Goal: Task Accomplishment & Management: Complete application form

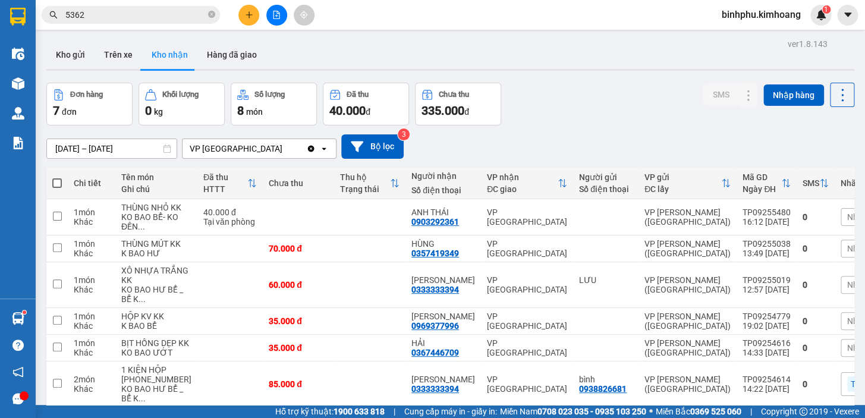
scroll to position [108, 0]
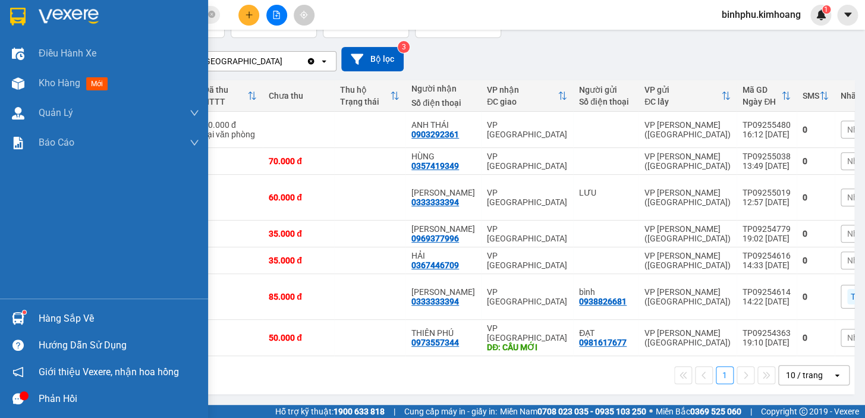
click at [15, 320] on img at bounding box center [18, 318] width 12 height 12
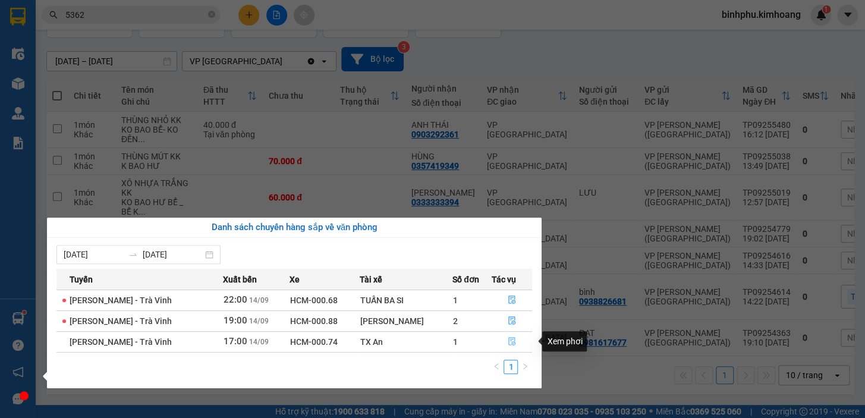
click at [508, 339] on icon "file-done" at bounding box center [511, 341] width 7 height 8
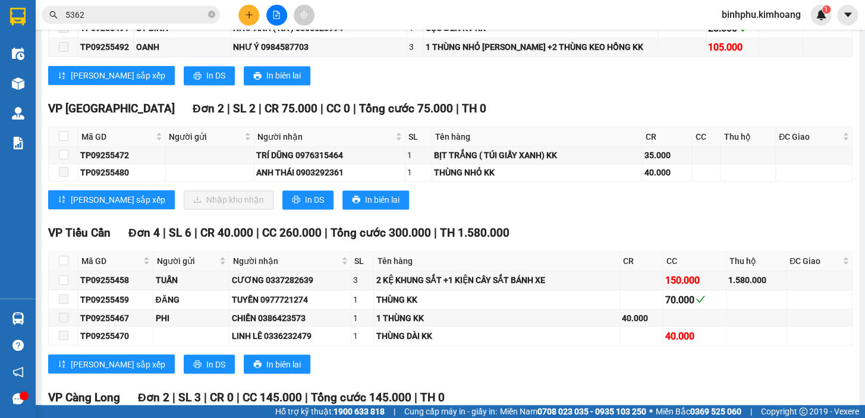
scroll to position [648, 0]
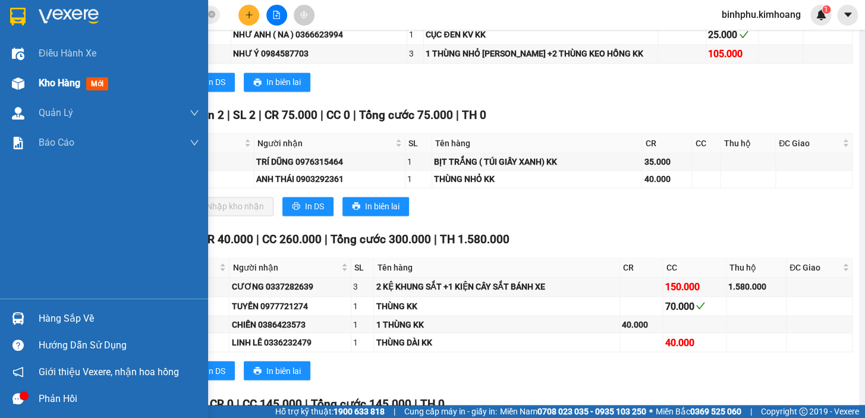
click at [52, 94] on div "Kho hàng mới" at bounding box center [119, 83] width 160 height 30
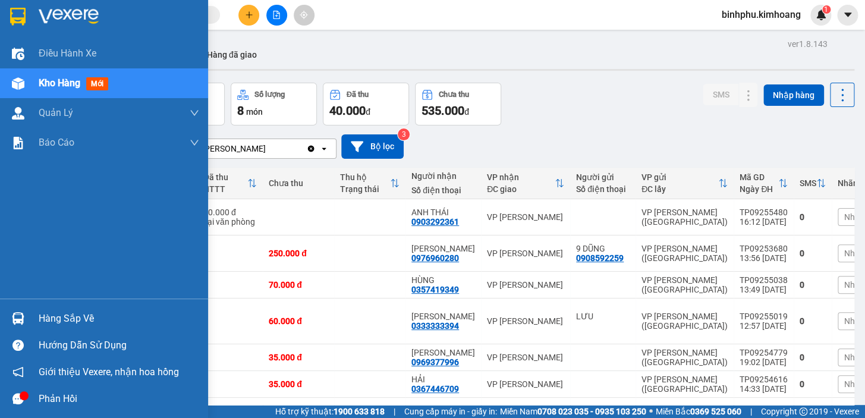
click at [48, 311] on div "Hàng sắp về" at bounding box center [119, 319] width 160 height 18
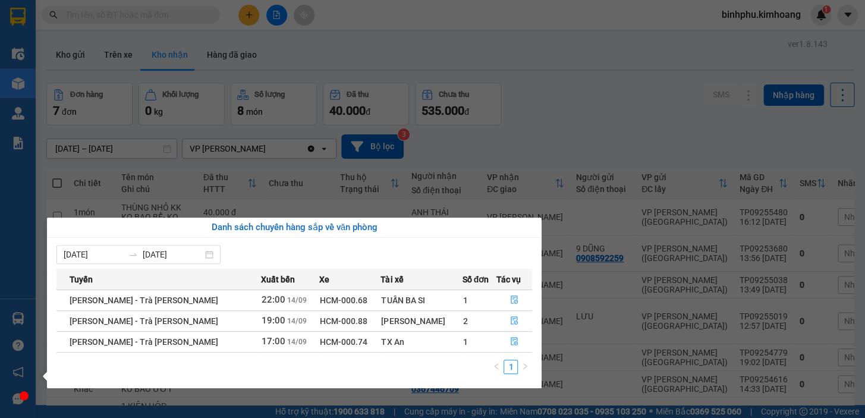
click at [607, 65] on section "Kết quả [PERSON_NAME] ( 0 ) Bộ lọc No Data binhphu.[PERSON_NAME] 1 Điều [PERSON…" at bounding box center [432, 209] width 865 height 418
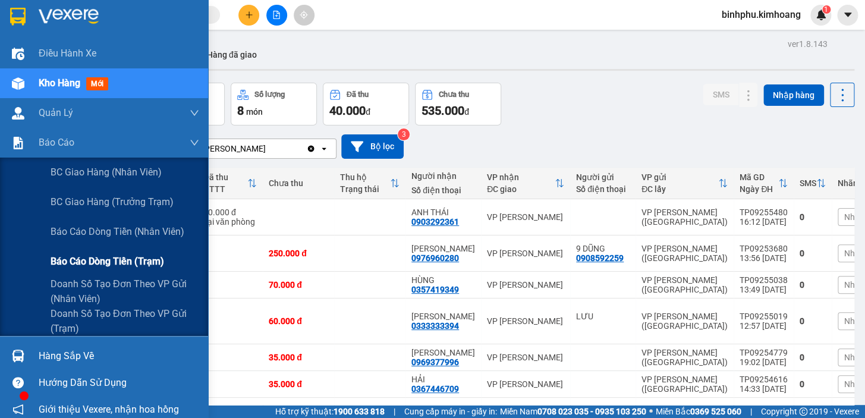
click at [75, 262] on span "Báo cáo dòng tiền (trạm)" at bounding box center [108, 261] width 114 height 15
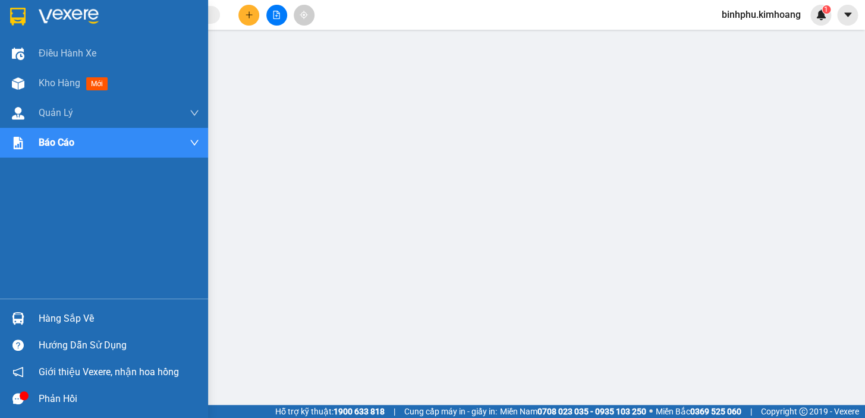
click at [39, 310] on div "Hàng sắp về" at bounding box center [119, 319] width 160 height 18
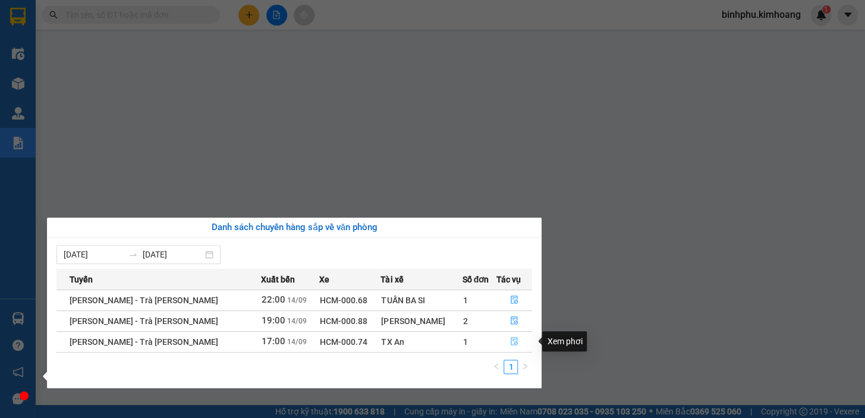
click at [498, 338] on button "button" at bounding box center [514, 341] width 34 height 19
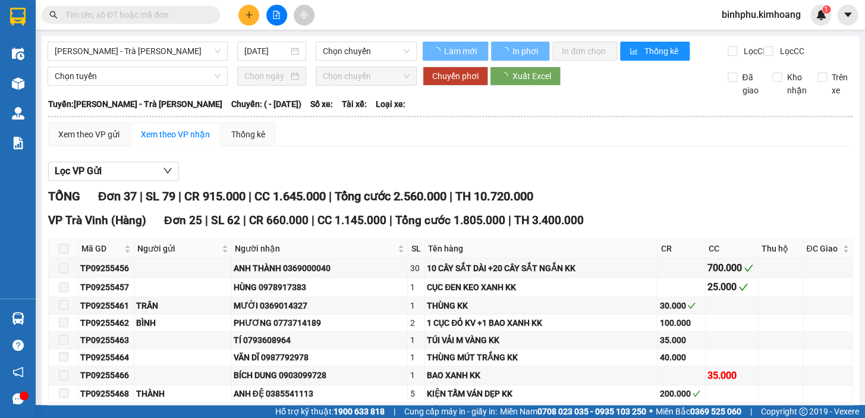
type input "[DATE]"
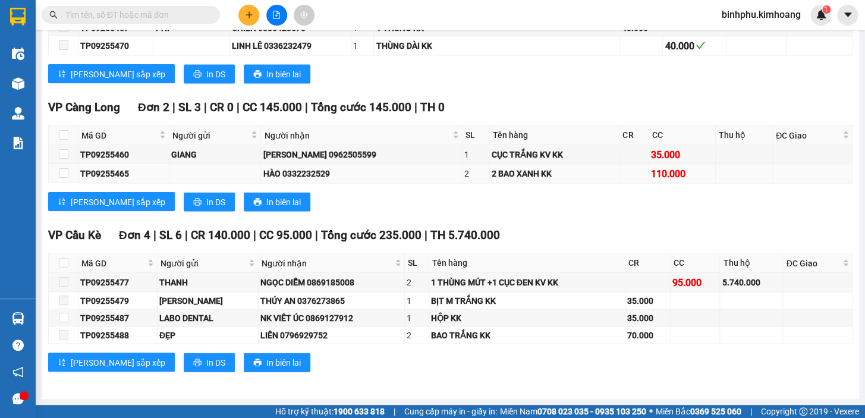
scroll to position [626, 0]
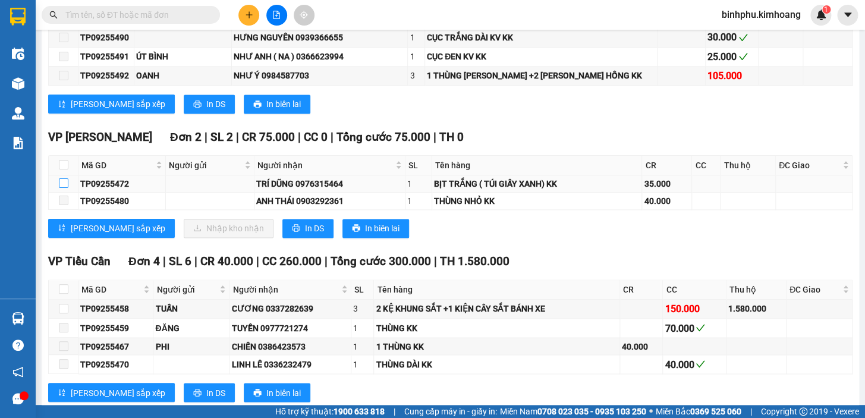
click at [67, 186] on input "checkbox" at bounding box center [64, 183] width 10 height 10
checkbox input "true"
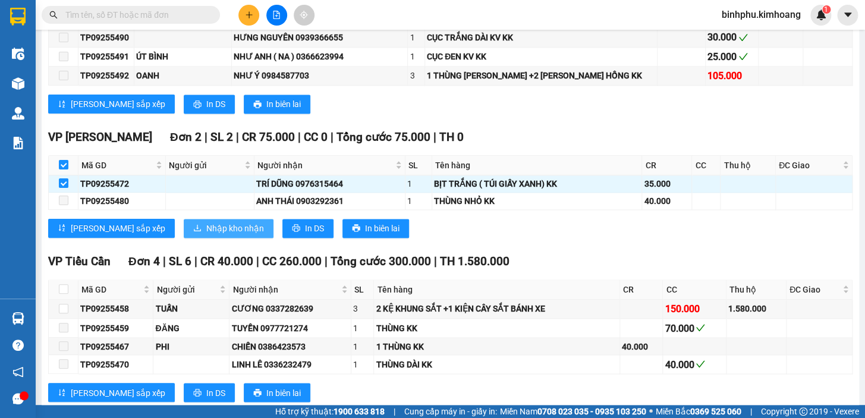
click at [206, 229] on span "Nhập kho nhận" at bounding box center [235, 228] width 58 height 13
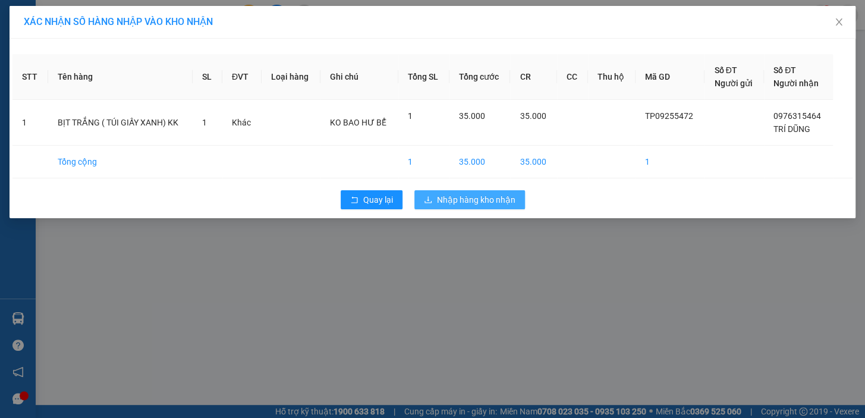
click at [480, 202] on span "Nhập hàng kho nhận" at bounding box center [476, 199] width 78 height 13
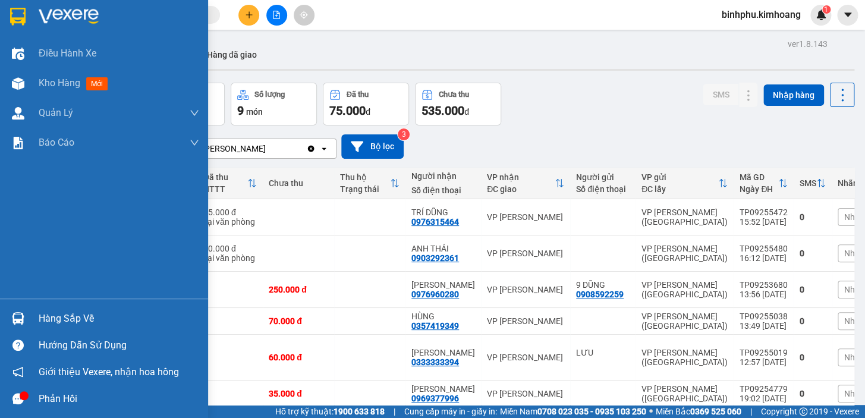
click at [56, 314] on div "Hàng sắp về" at bounding box center [119, 319] width 160 height 18
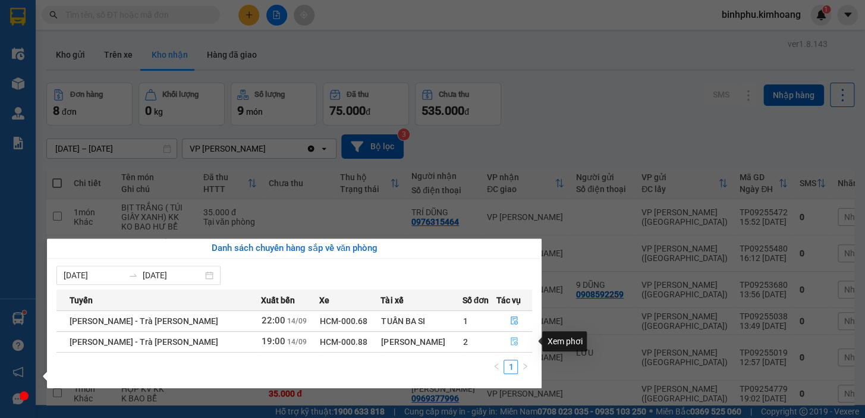
click at [510, 339] on icon "file-done" at bounding box center [514, 341] width 8 height 8
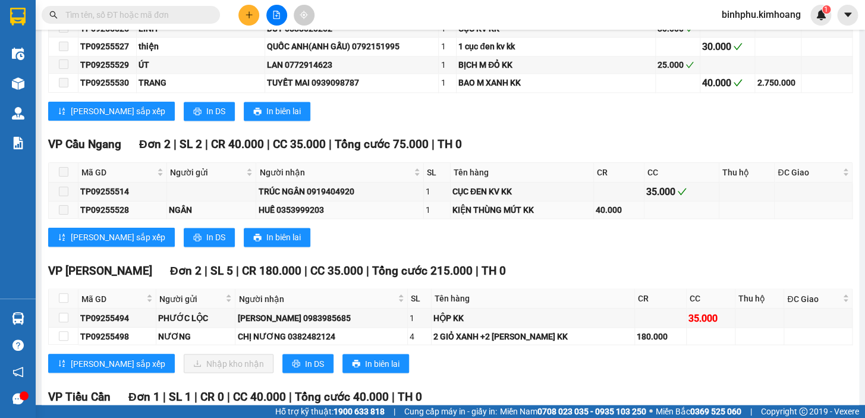
scroll to position [702, 0]
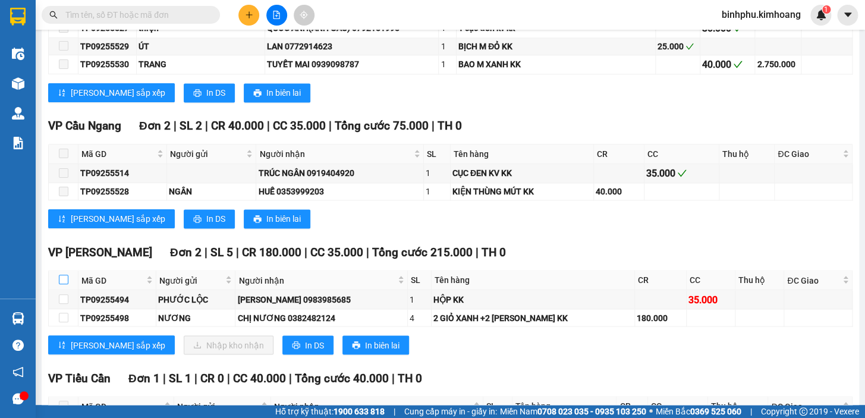
click at [65, 282] on input "checkbox" at bounding box center [64, 280] width 10 height 10
checkbox input "true"
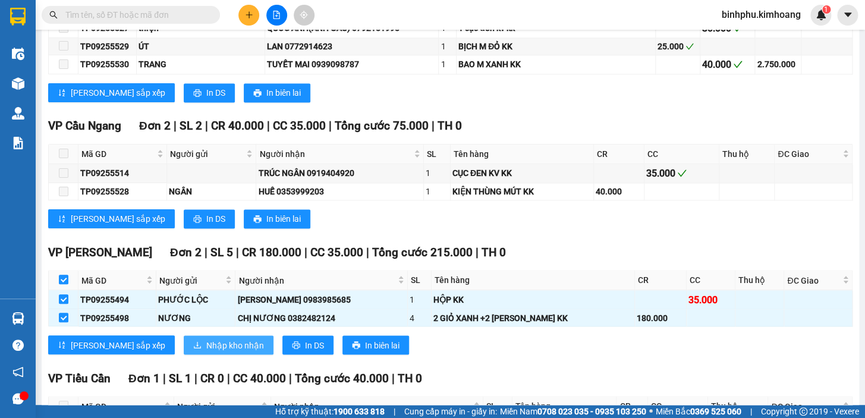
click at [206, 343] on span "Nhập kho nhận" at bounding box center [235, 344] width 58 height 13
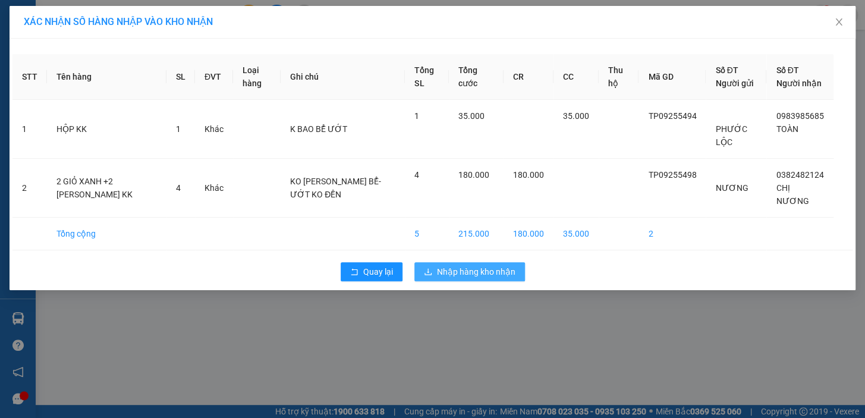
click at [467, 267] on span "Nhập hàng kho nhận" at bounding box center [476, 271] width 78 height 13
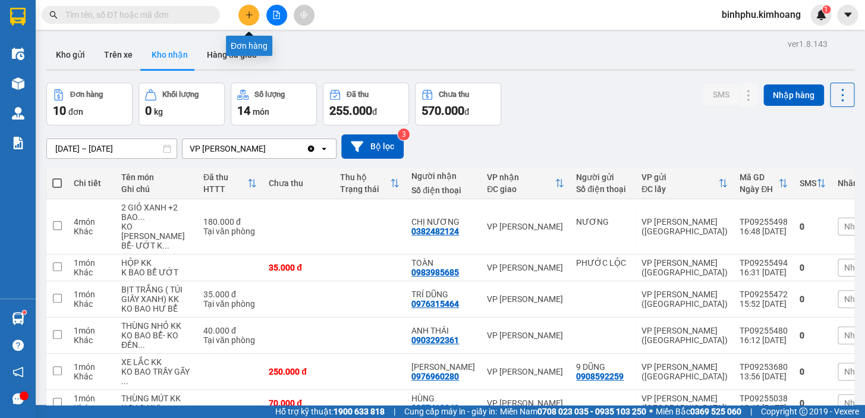
click at [253, 7] on button at bounding box center [248, 15] width 21 height 21
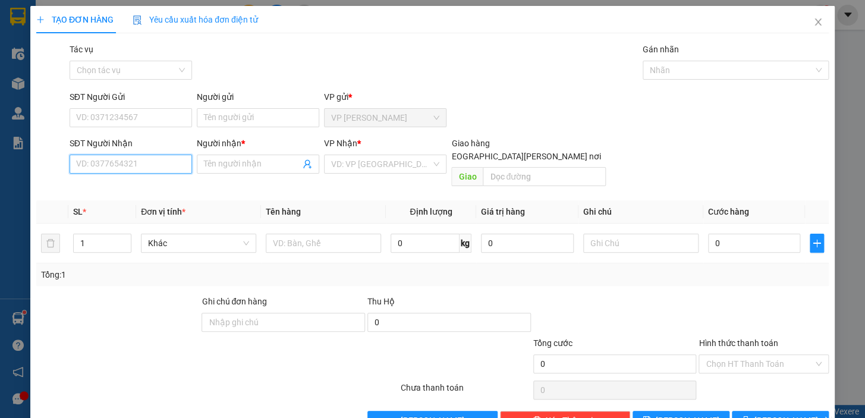
click at [155, 164] on input "SĐT Người Nhận" at bounding box center [131, 164] width 122 height 19
click at [99, 194] on div "0939784705 - HẠNH" at bounding box center [134, 187] width 131 height 19
type input "0939784705"
type input "HẠNH"
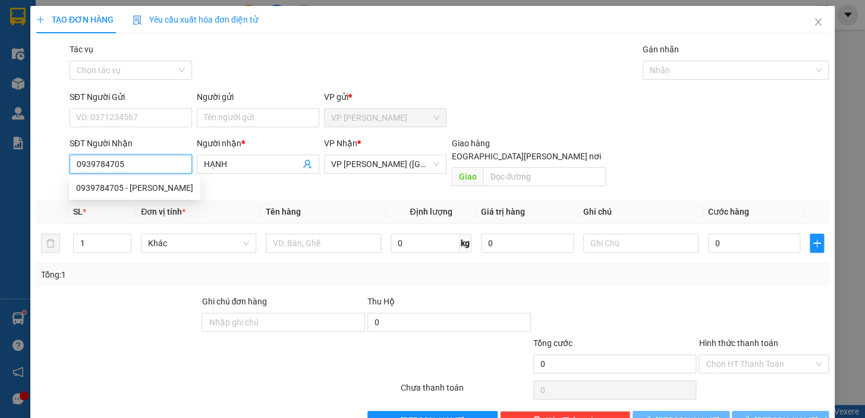
type input "50.000"
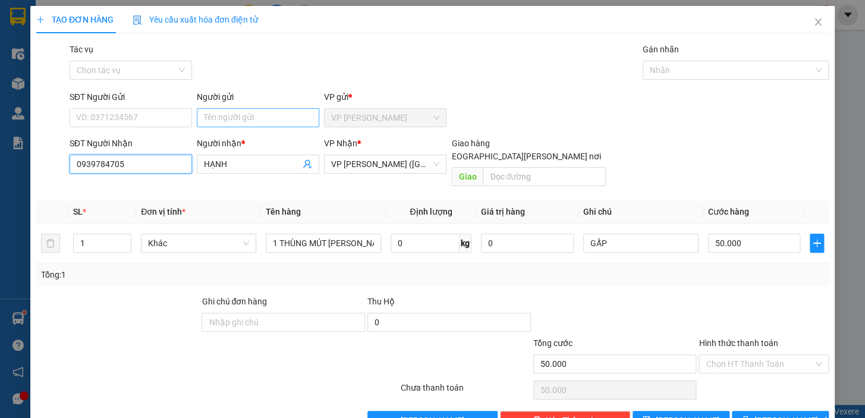
type input "0939784705"
click at [225, 115] on input "Người gửi" at bounding box center [258, 117] width 122 height 19
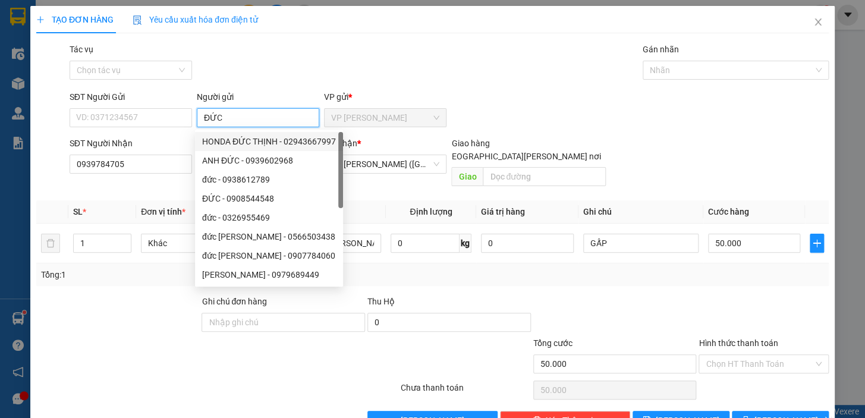
type input "ĐỨC"
click at [472, 263] on div "Tổng: 1" at bounding box center [432, 274] width 792 height 23
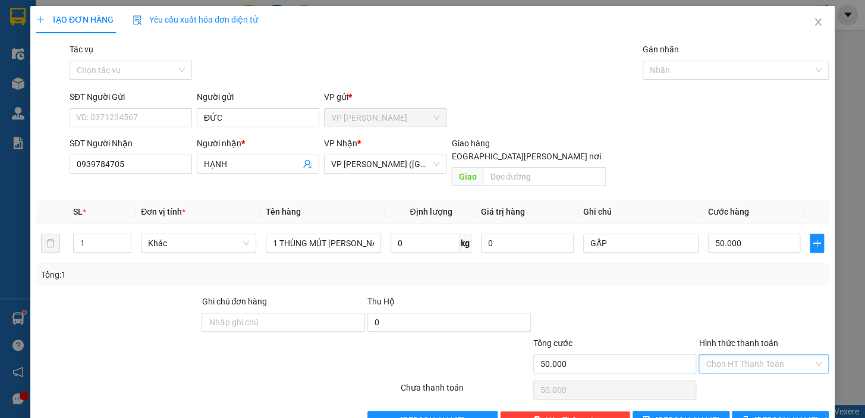
click at [725, 355] on input "Hình thức thanh toán" at bounding box center [759, 364] width 108 height 18
click at [719, 368] on div "Tại văn phòng" at bounding box center [756, 373] width 115 height 13
type input "0"
click at [765, 414] on span "Lưu và In" at bounding box center [795, 420] width 83 height 13
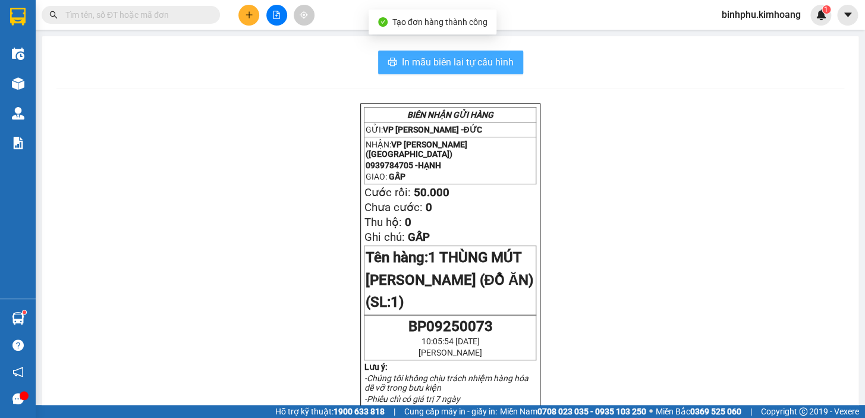
click at [477, 61] on span "In mẫu biên lai tự cấu hình" at bounding box center [458, 62] width 112 height 15
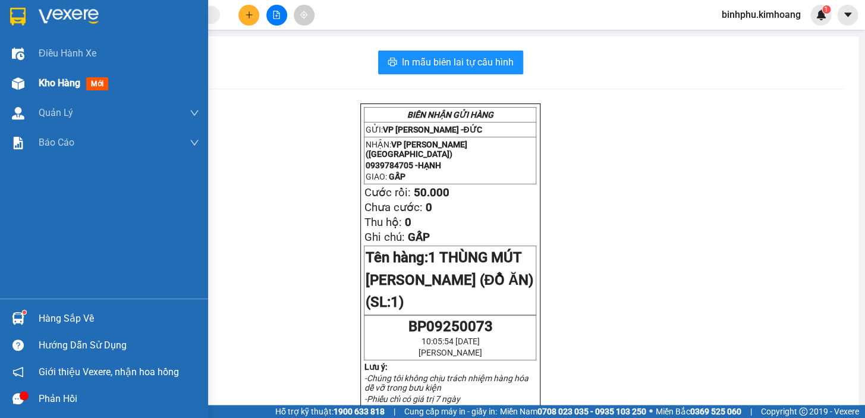
click at [16, 81] on img at bounding box center [18, 83] width 12 height 12
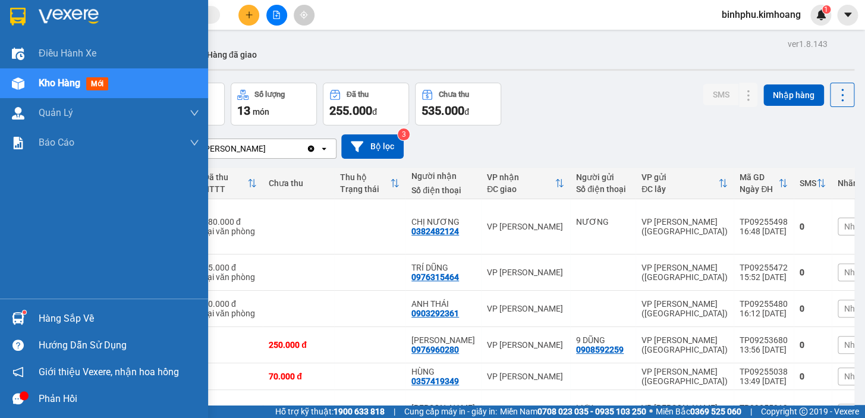
click at [17, 313] on img at bounding box center [18, 318] width 12 height 12
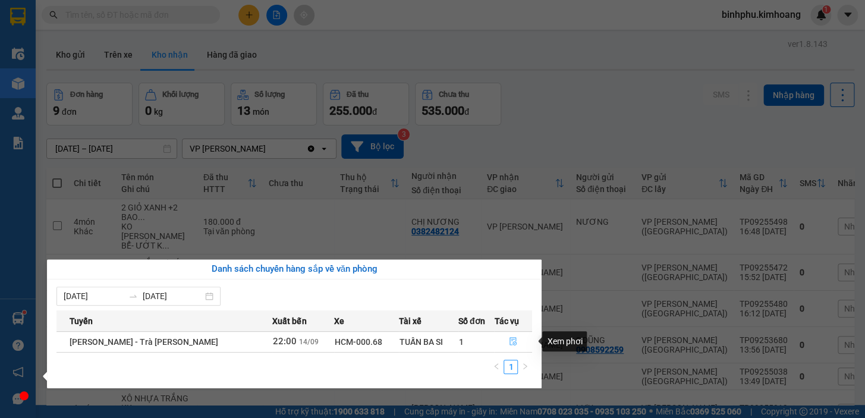
click at [495, 339] on button "button" at bounding box center [512, 341] width 37 height 19
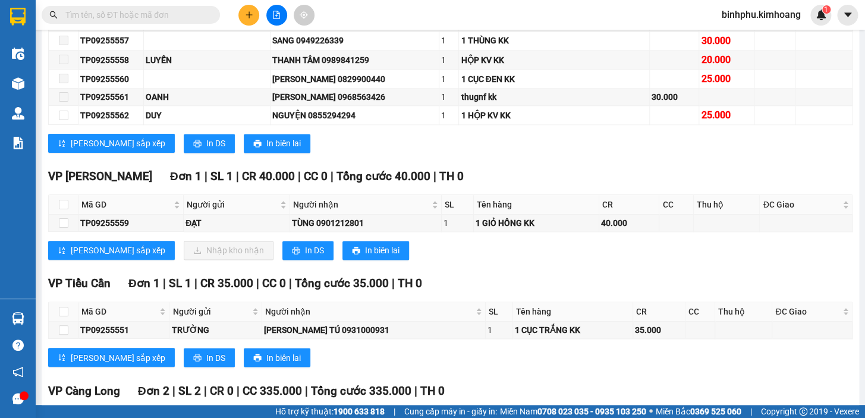
scroll to position [648, 0]
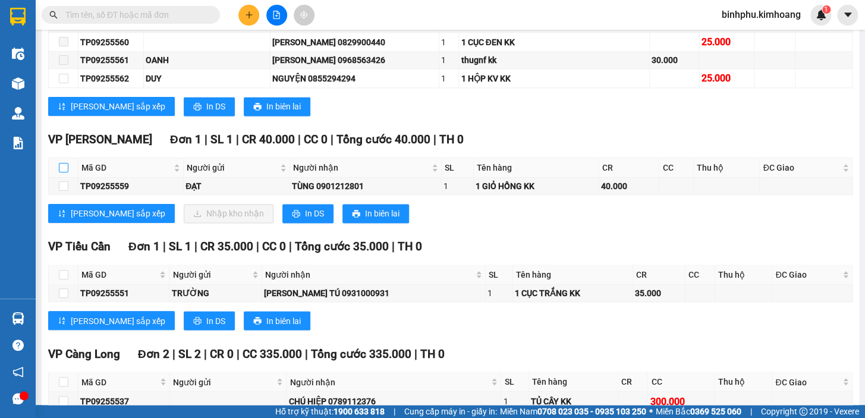
click at [65, 172] on input "checkbox" at bounding box center [64, 168] width 10 height 10
checkbox input "true"
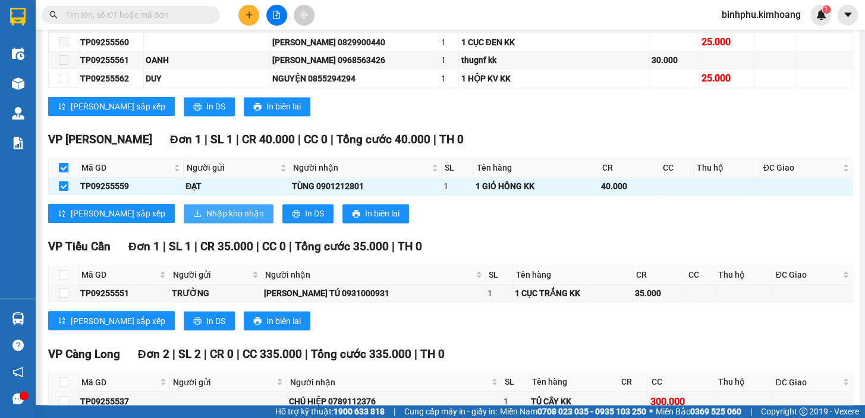
click at [206, 218] on span "Nhập kho nhận" at bounding box center [235, 213] width 58 height 13
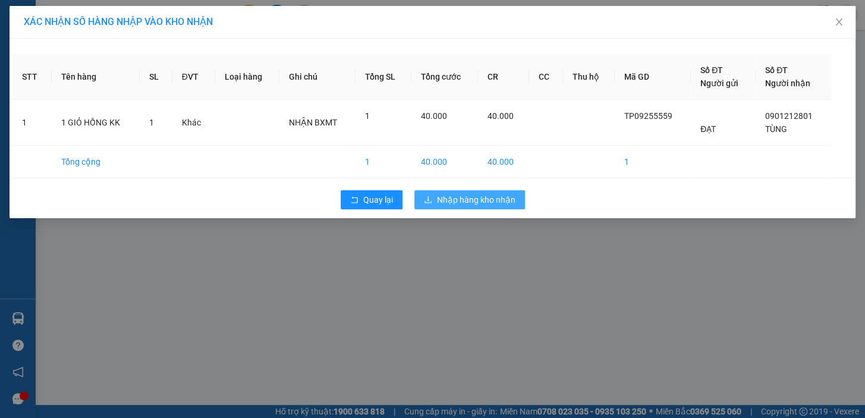
click at [508, 198] on span "Nhập hàng kho nhận" at bounding box center [476, 199] width 78 height 13
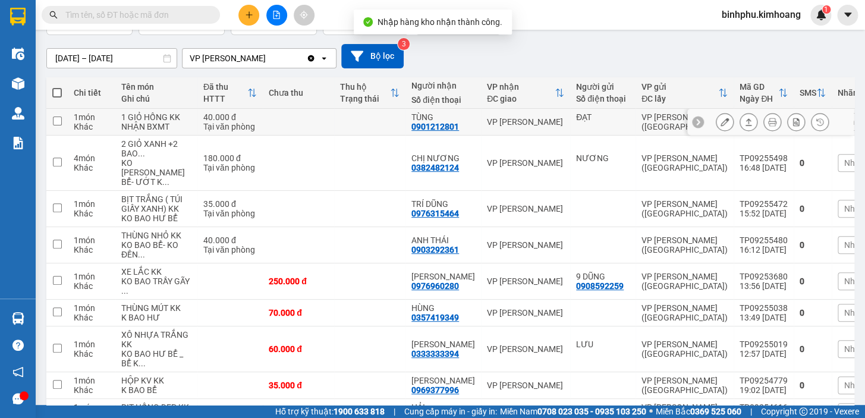
scroll to position [108, 0]
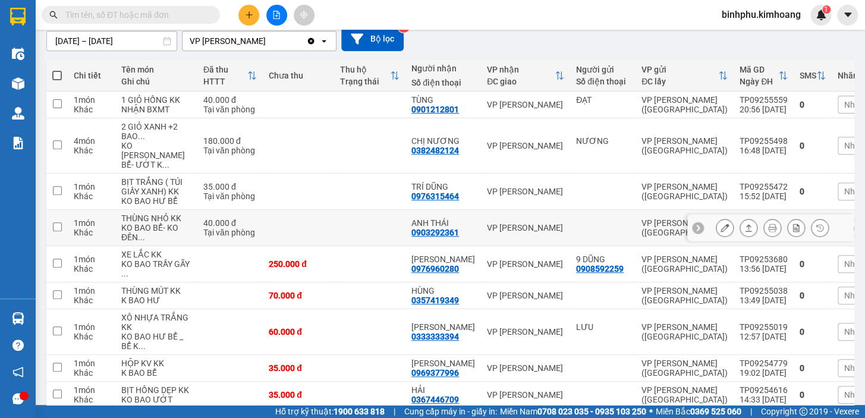
click at [744, 232] on icon at bounding box center [748, 227] width 8 height 8
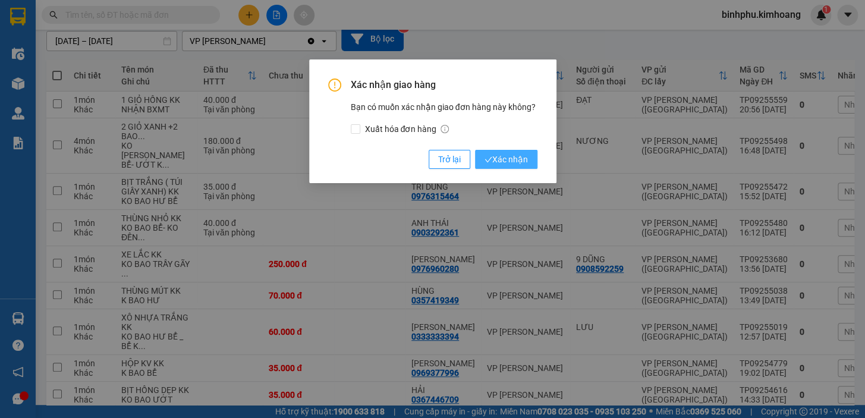
click at [509, 152] on button "Xác nhận" at bounding box center [506, 159] width 62 height 19
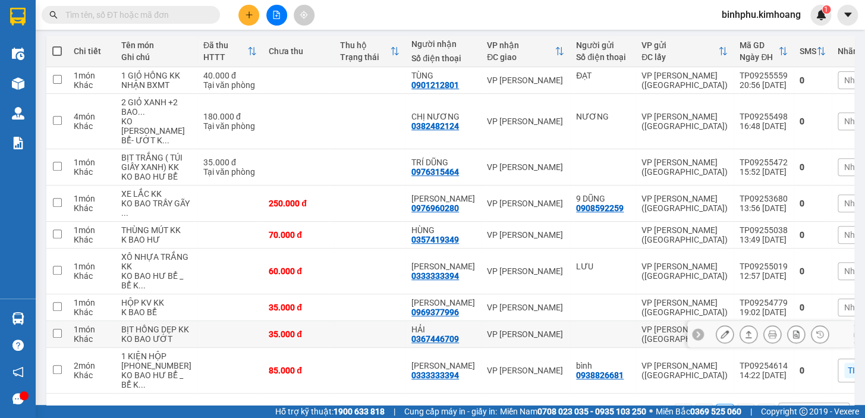
scroll to position [131, 0]
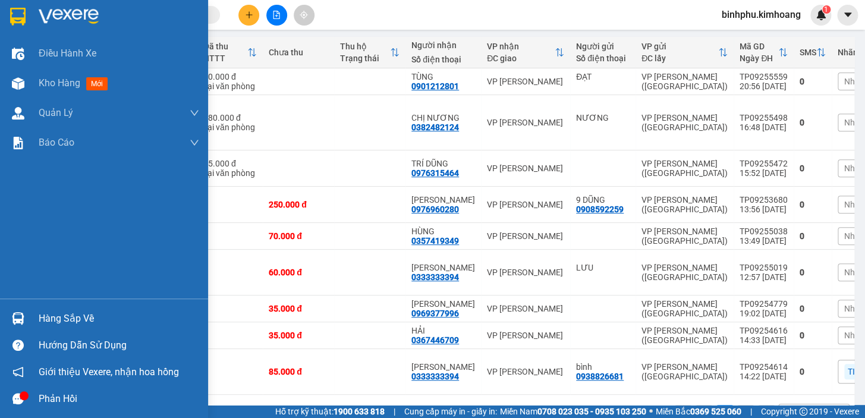
click at [47, 311] on div "Hàng sắp về" at bounding box center [119, 319] width 160 height 18
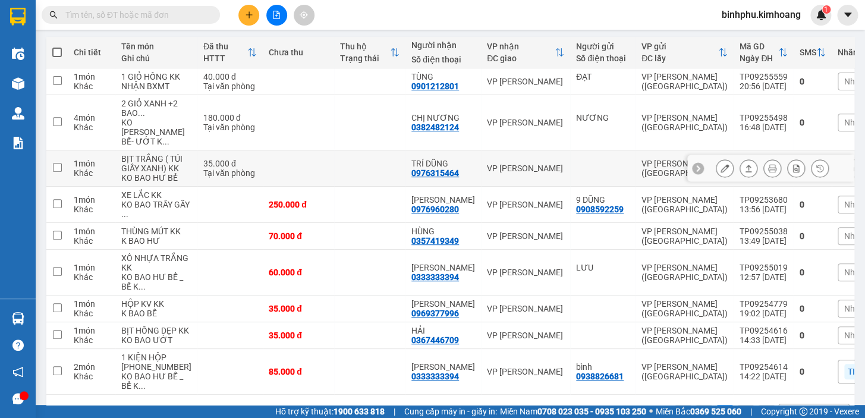
click at [288, 170] on section "Kết quả tìm kiếm ( 0 ) Bộ lọc No Data binhphu.kimhoang 1 Điều hành xe Kho hàng …" at bounding box center [432, 209] width 865 height 418
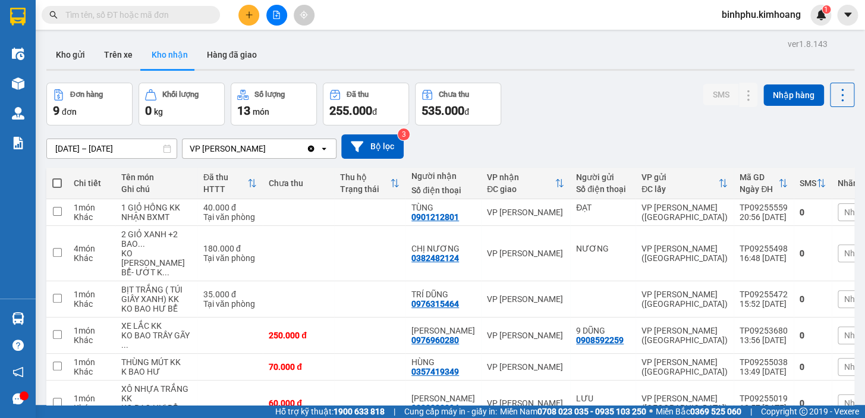
scroll to position [0, 0]
click at [113, 46] on button "Trên xe" at bounding box center [118, 54] width 48 height 29
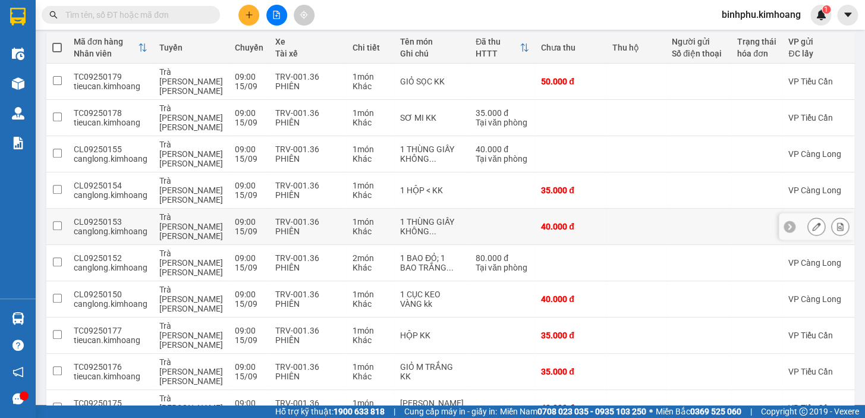
scroll to position [143, 0]
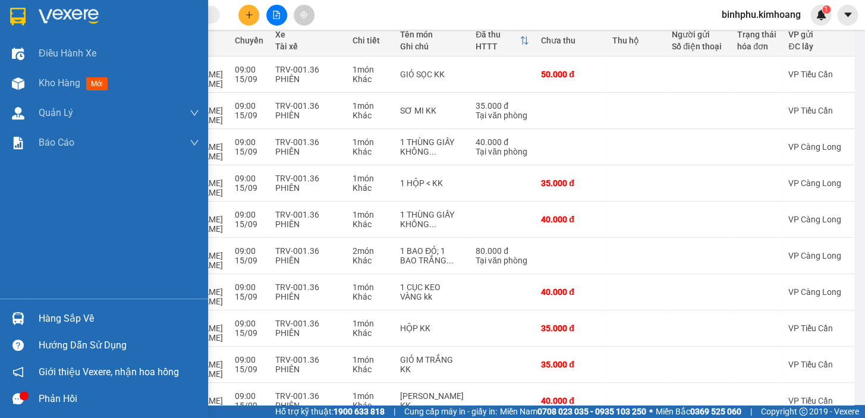
click at [19, 319] on img at bounding box center [18, 318] width 12 height 12
drag, startPoint x: 0, startPoint y: 261, endPoint x: 91, endPoint y: 228, distance: 96.8
click at [0, 260] on div "Điều hành xe Kho hàng mới Quản Lý Quản lý chuyến Quản lý khách hàng mới Báo cáo…" at bounding box center [104, 209] width 208 height 418
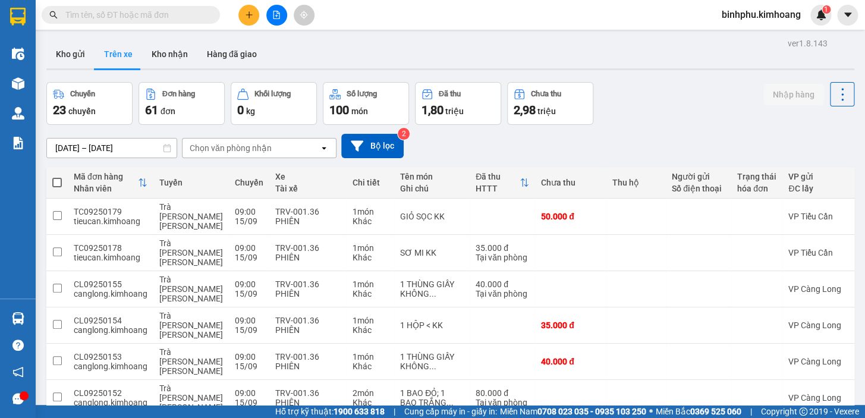
scroll to position [0, 0]
click at [243, 49] on button "Hàng đã giao" at bounding box center [231, 54] width 69 height 29
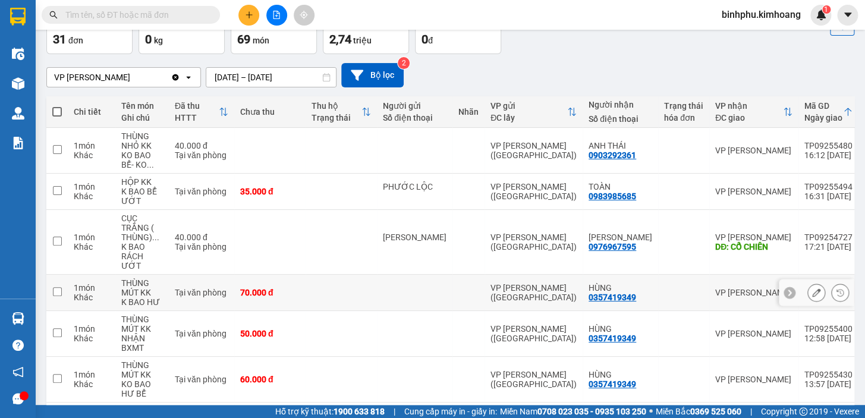
scroll to position [5, 0]
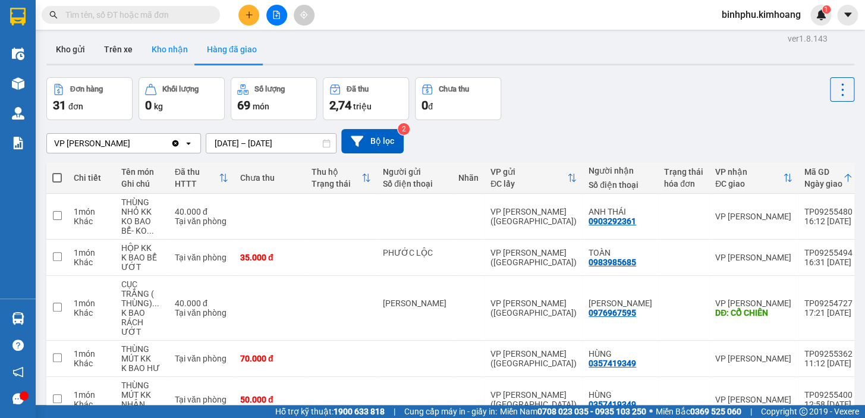
click at [171, 55] on button "Kho nhận" at bounding box center [169, 49] width 55 height 29
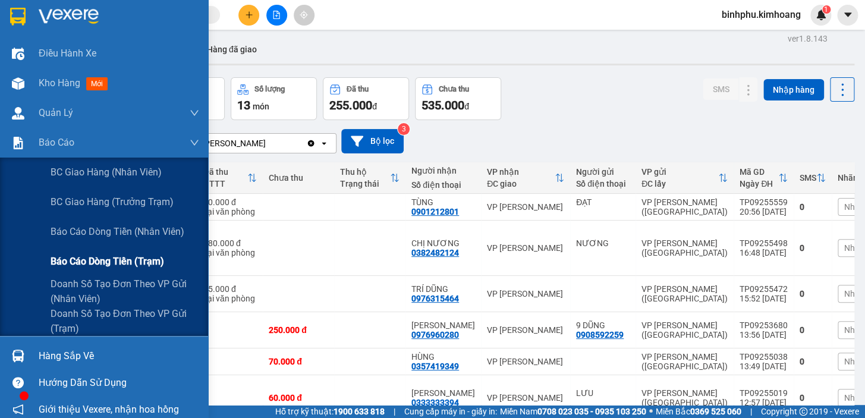
click at [83, 256] on span "Báo cáo dòng tiền (trạm)" at bounding box center [108, 261] width 114 height 15
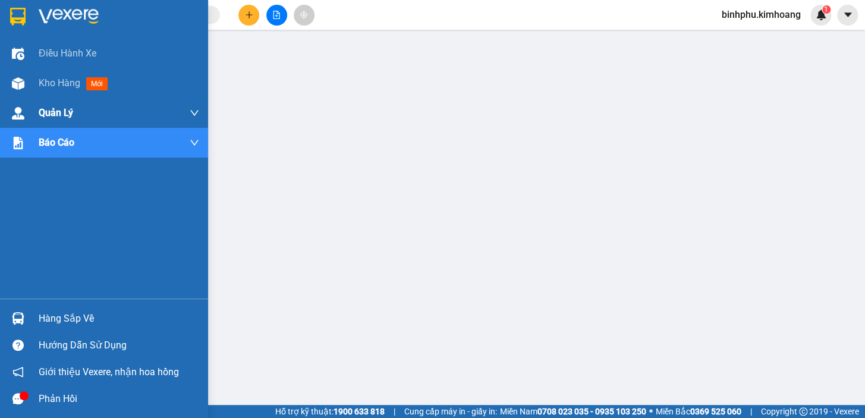
drag, startPoint x: 14, startPoint y: 89, endPoint x: 29, endPoint y: 124, distance: 38.4
click at [15, 87] on img at bounding box center [18, 83] width 12 height 12
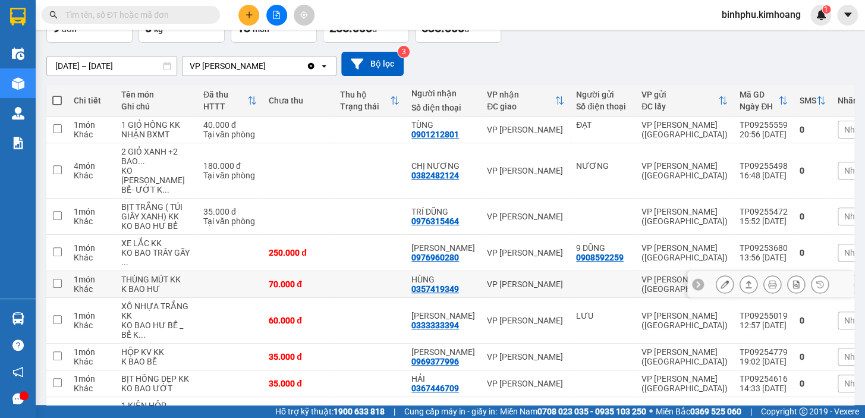
scroll to position [59, 0]
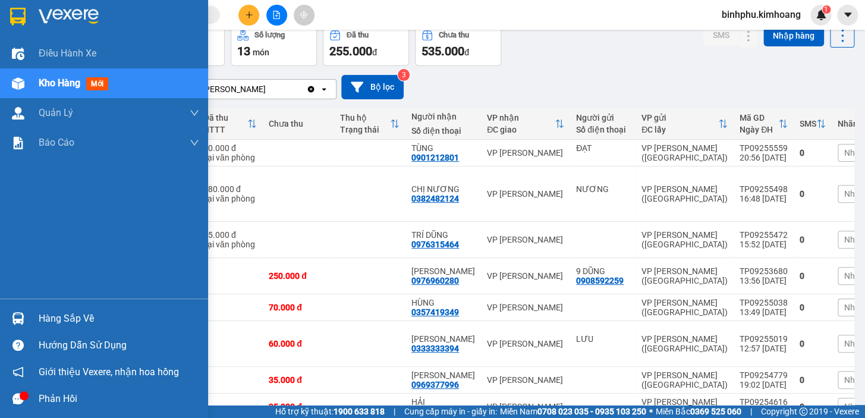
click at [59, 327] on div "Hàng sắp về" at bounding box center [119, 319] width 160 height 18
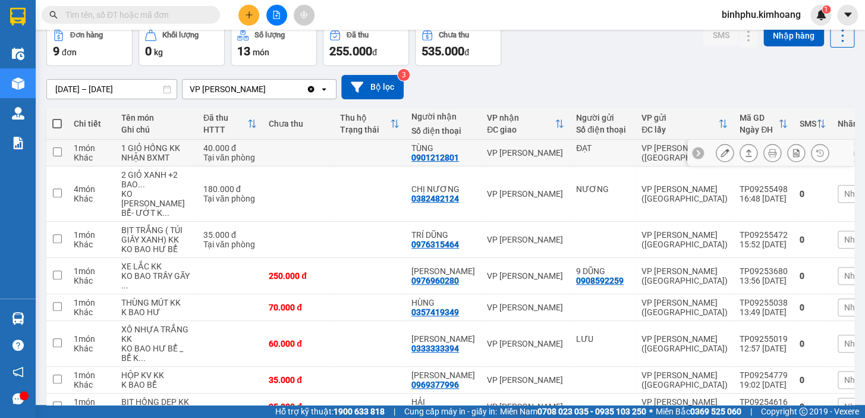
click at [255, 164] on section "Kết quả tìm kiếm ( 0 ) Bộ lọc No Data binhphu.kimhoang 1 Điều hành xe Kho hàng …" at bounding box center [432, 209] width 865 height 418
drag, startPoint x: 279, startPoint y: 7, endPoint x: 264, endPoint y: 16, distance: 17.3
click at [277, 7] on button at bounding box center [276, 15] width 21 height 21
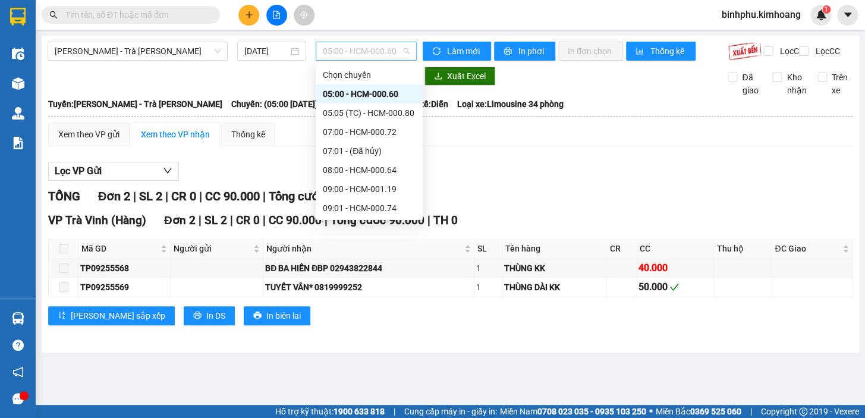
click at [398, 52] on span "05:00 - HCM-000.60" at bounding box center [366, 51] width 87 height 18
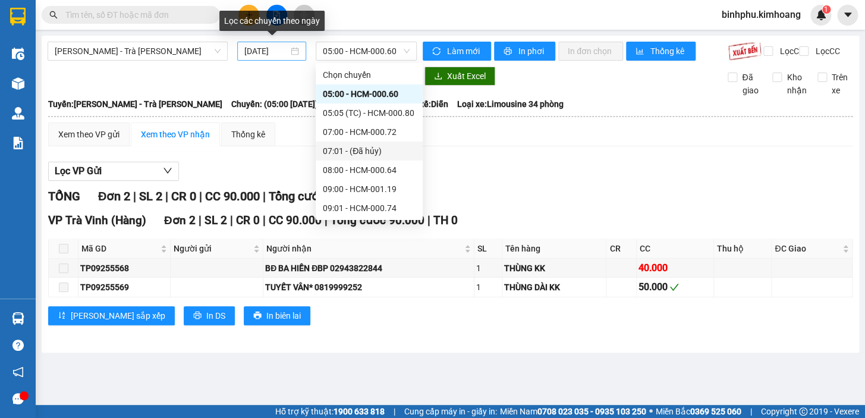
click at [281, 59] on div "15/09/2025" at bounding box center [272, 51] width 70 height 19
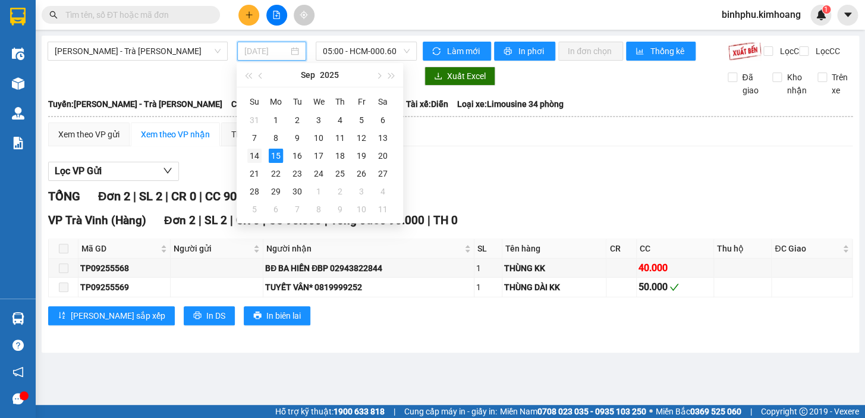
click at [257, 150] on div "14" at bounding box center [254, 156] width 14 height 14
type input "[DATE]"
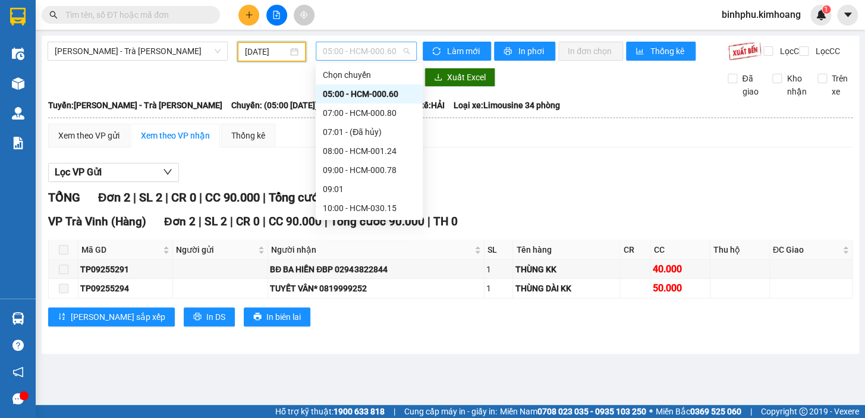
click at [398, 48] on span "05:00 - HCM-000.60" at bounding box center [366, 51] width 87 height 18
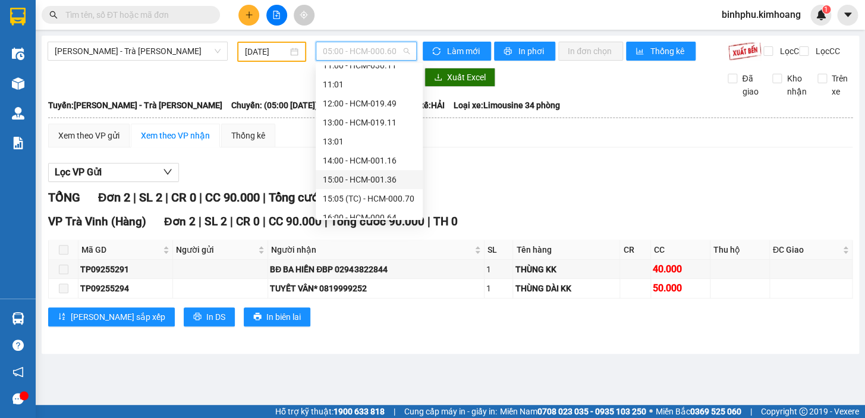
scroll to position [266, 0]
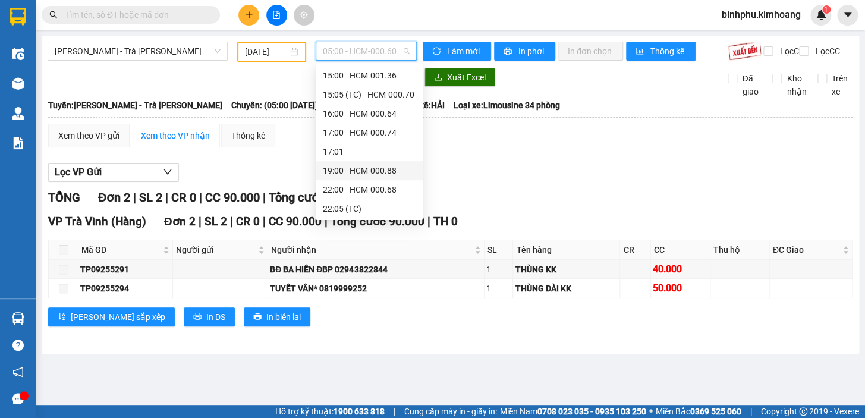
click at [342, 169] on div "19:00 - HCM-000.88" at bounding box center [369, 170] width 93 height 13
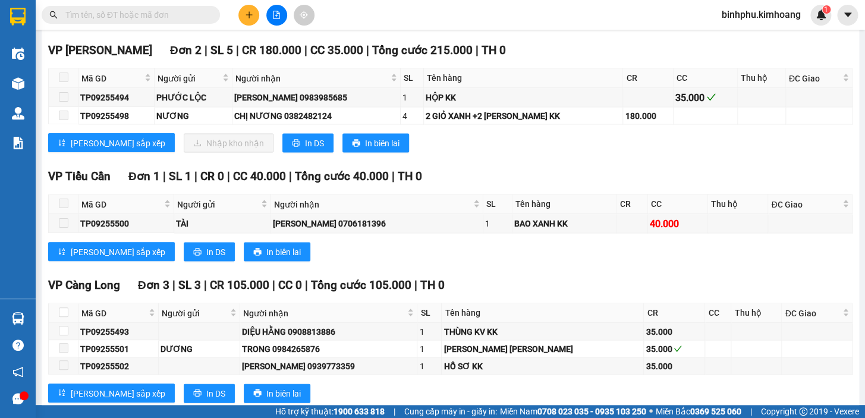
scroll to position [886, 0]
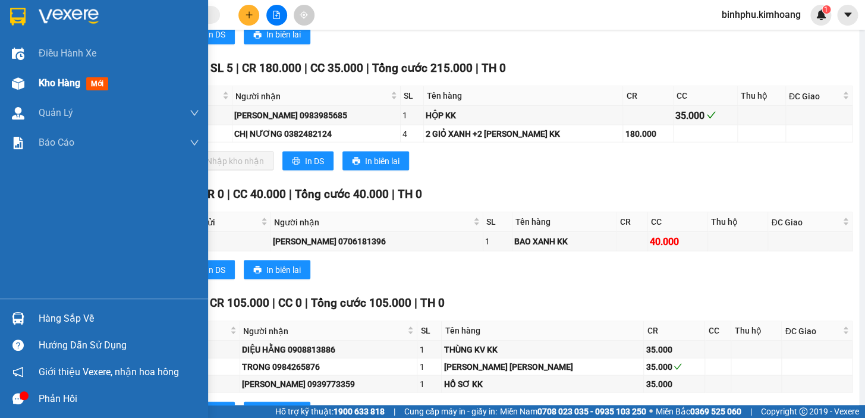
drag, startPoint x: 31, startPoint y: 78, endPoint x: 143, endPoint y: 85, distance: 112.5
click at [34, 74] on div "Kho hàng mới" at bounding box center [104, 83] width 208 height 30
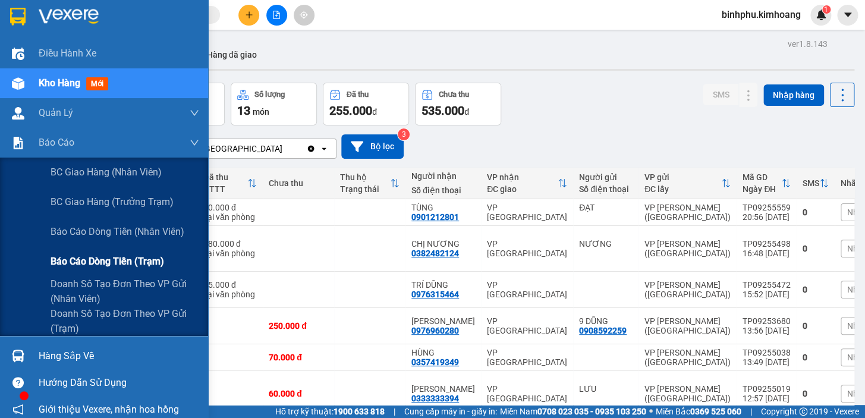
click at [70, 254] on span "Báo cáo dòng tiền (trạm)" at bounding box center [108, 261] width 114 height 15
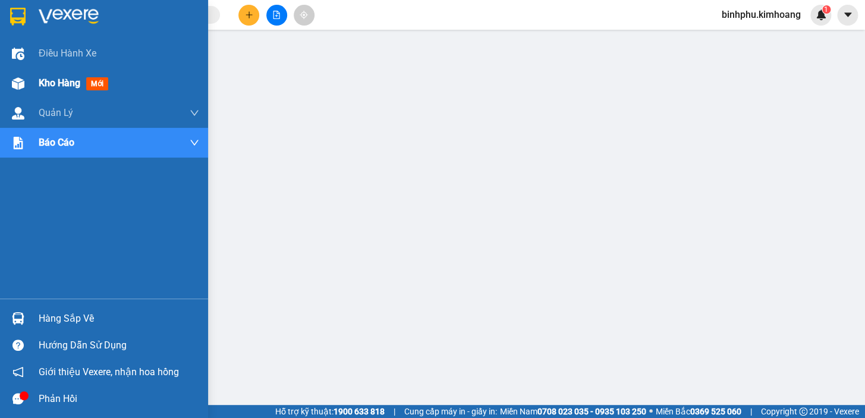
click at [24, 89] on div at bounding box center [18, 83] width 21 height 21
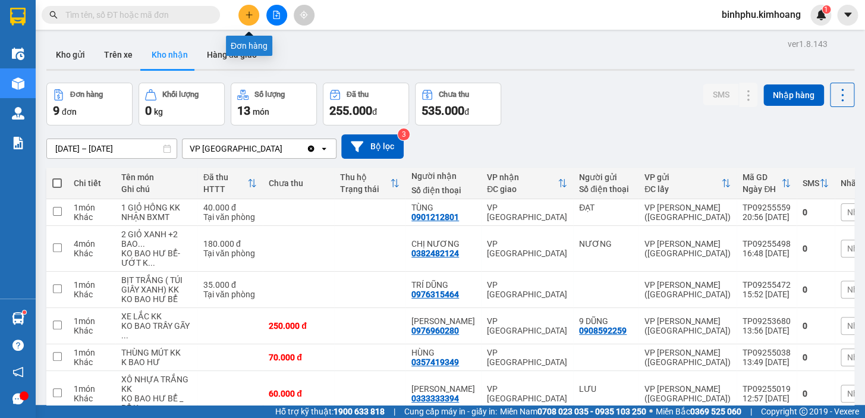
click at [250, 19] on button at bounding box center [248, 15] width 21 height 21
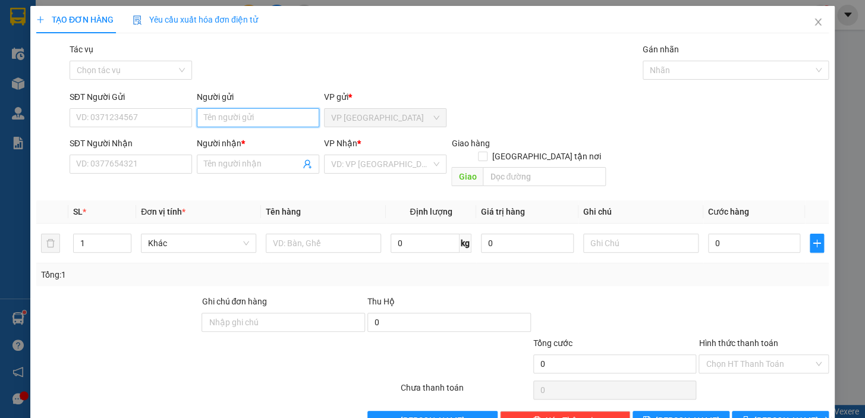
click at [250, 115] on input "Người gửi" at bounding box center [258, 117] width 122 height 19
click at [275, 87] on div "Transit Pickup Surcharge Ids Transit Deliver Surcharge Ids Transit Deliver Surc…" at bounding box center [432, 236] width 792 height 387
click at [338, 234] on input "text" at bounding box center [323, 243] width 115 height 19
type input "1 THÙNG MÚT VÀNG KÈM BỊCH ĐEN NHỎ"
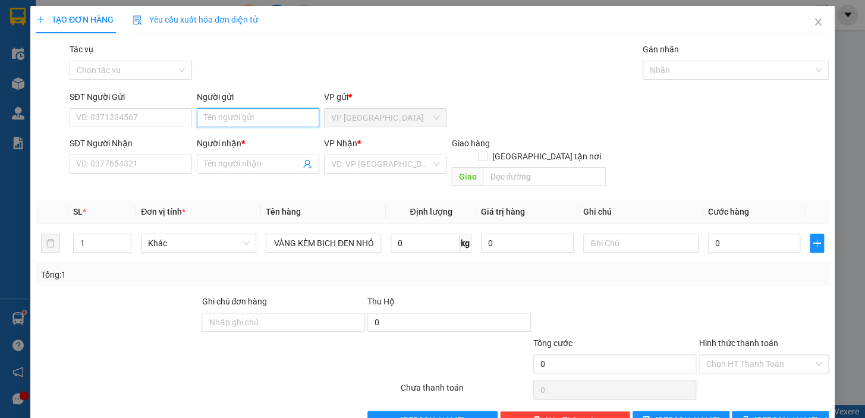
click at [223, 120] on input "Người gửi" at bounding box center [258, 117] width 122 height 19
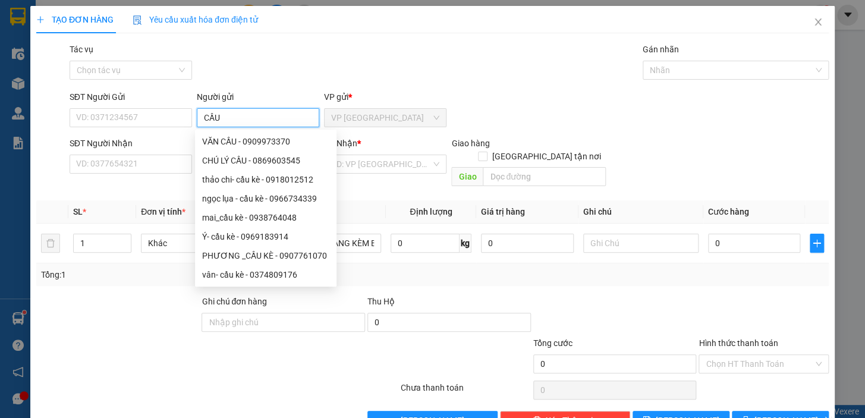
type input "CẦU"
click at [216, 58] on div "Tác vụ Chọn tác vụ Gán nhãn Nhãn" at bounding box center [449, 64] width 764 height 42
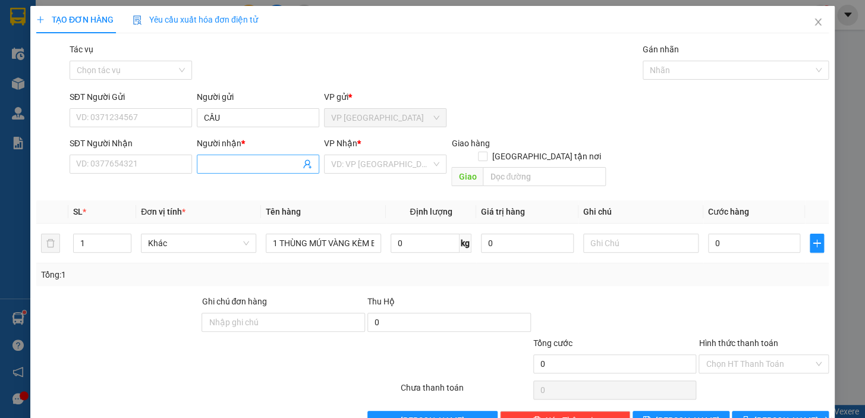
click at [261, 157] on input "Người nhận *" at bounding box center [252, 163] width 96 height 13
drag, startPoint x: 229, startPoint y: 158, endPoint x: 285, endPoint y: 160, distance: 55.3
click at [285, 160] on input "PHONG0938654006" at bounding box center [252, 163] width 96 height 13
type input "PHONG0938654006"
click at [133, 161] on input "SĐT Người Nhận" at bounding box center [131, 164] width 122 height 19
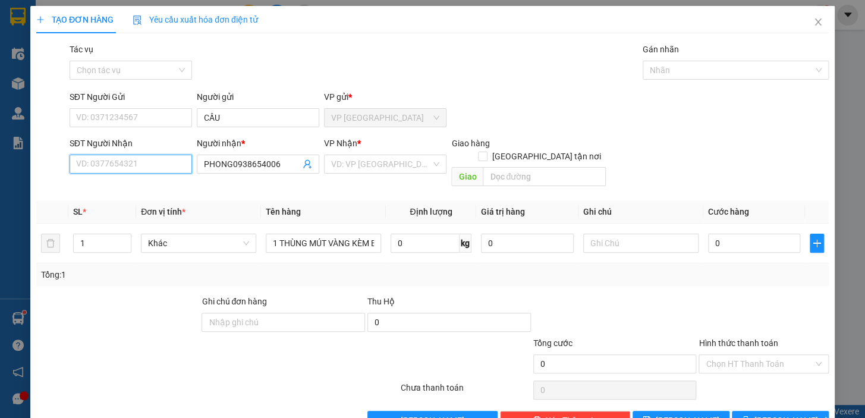
paste input "0938654006"
type input "0938654006"
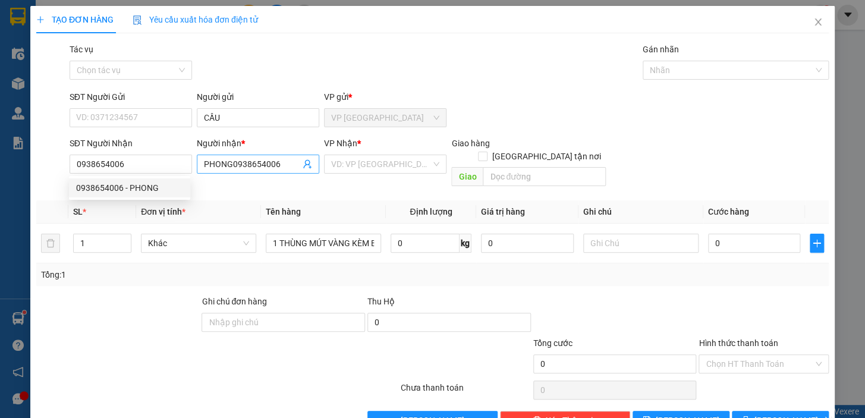
click at [280, 160] on input "PHONG0938654006" at bounding box center [252, 163] width 96 height 13
type input "PHONG0"
drag, startPoint x: 506, startPoint y: 56, endPoint x: 475, endPoint y: 77, distance: 37.6
click at [507, 55] on div "Tác vụ Chọn tác vụ Gán nhãn Nhãn" at bounding box center [449, 64] width 764 height 42
click at [389, 160] on input "search" at bounding box center [381, 164] width 100 height 18
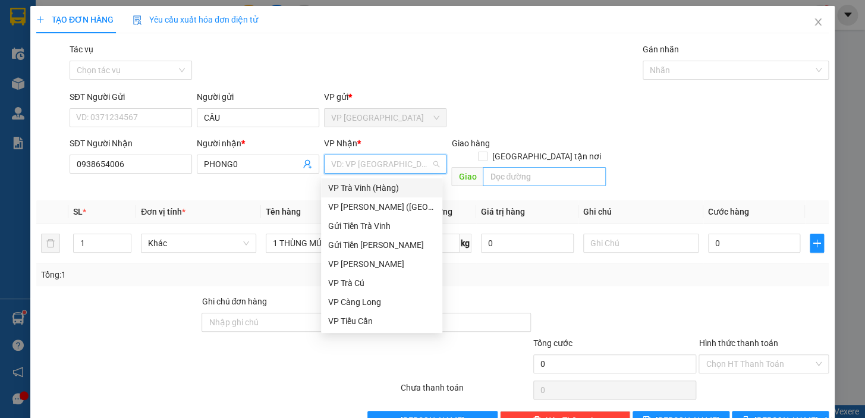
type input "1"
click at [292, 270] on div "Tổng: 1" at bounding box center [432, 274] width 792 height 23
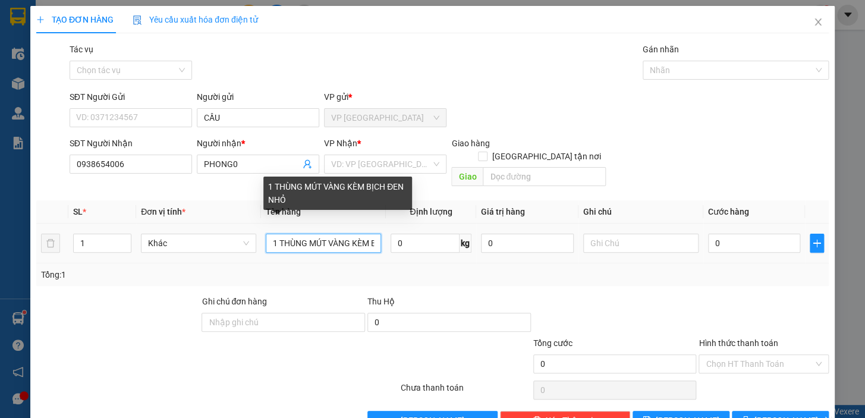
click at [368, 234] on input "1 THÙNG MÚT VÀNG KÈM BỊCH ĐEN NHỎ" at bounding box center [323, 243] width 115 height 19
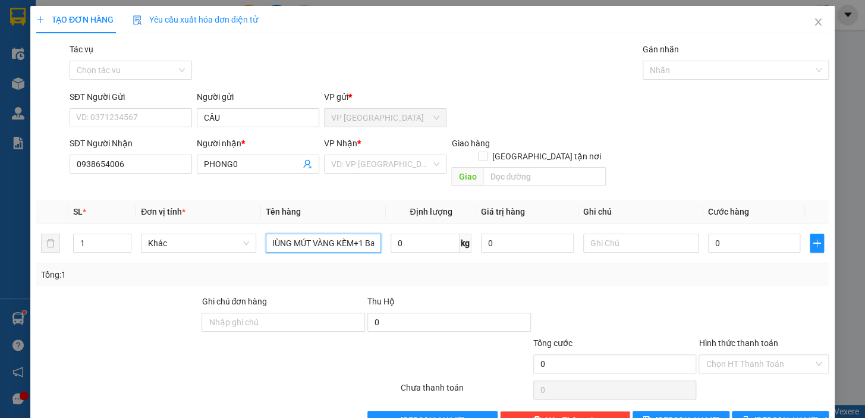
scroll to position [0, 20]
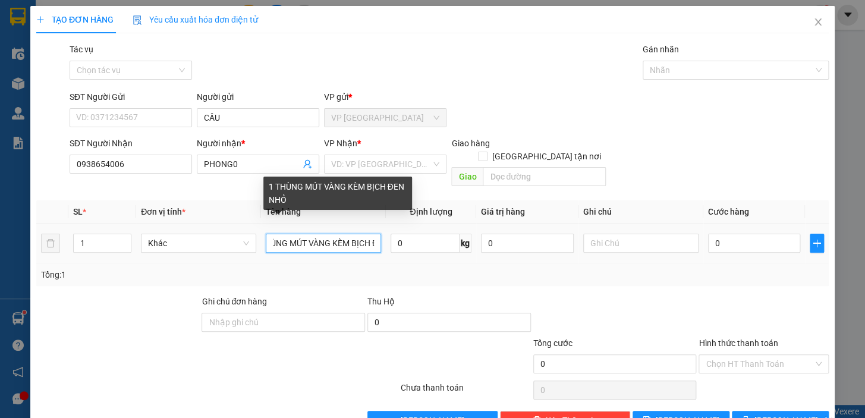
click at [370, 234] on input "1 THÙNG MÚT VÀNG KÈM BỊCH ĐEN NHỎ" at bounding box center [323, 243] width 115 height 19
click at [368, 218] on div "1 THÙNG MÚT VÀNG KÈM BỊCH ĐEN NHỎ" at bounding box center [337, 198] width 149 height 42
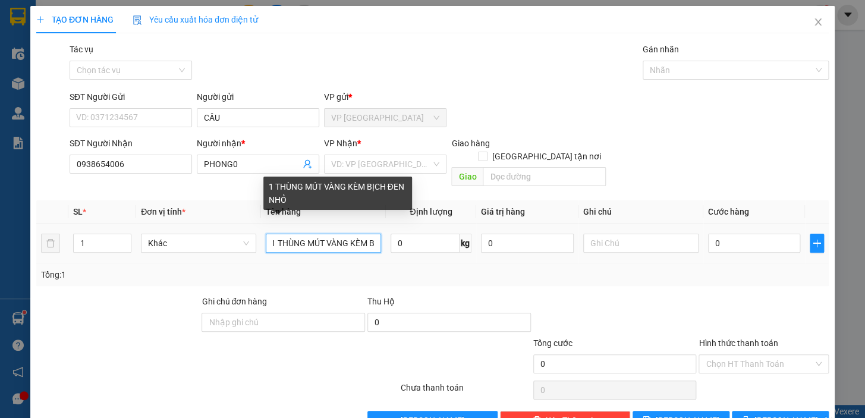
drag, startPoint x: 368, startPoint y: 229, endPoint x: 294, endPoint y: 213, distance: 75.3
click at [283, 231] on div "1 THÙNG MÚT VÀNG KÈM BỊCH ĐEN NHỎ" at bounding box center [323, 243] width 115 height 24
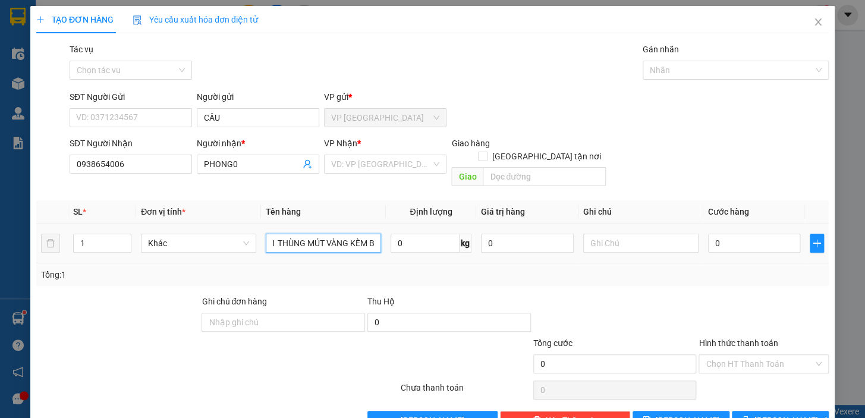
scroll to position [0, 32]
drag, startPoint x: 373, startPoint y: 223, endPoint x: 319, endPoint y: 233, distance: 54.3
click at [318, 234] on input "1 THÙNG MÚT VÀNG KÈM BỊCH ĐEN NHỎ" at bounding box center [323, 243] width 115 height 19
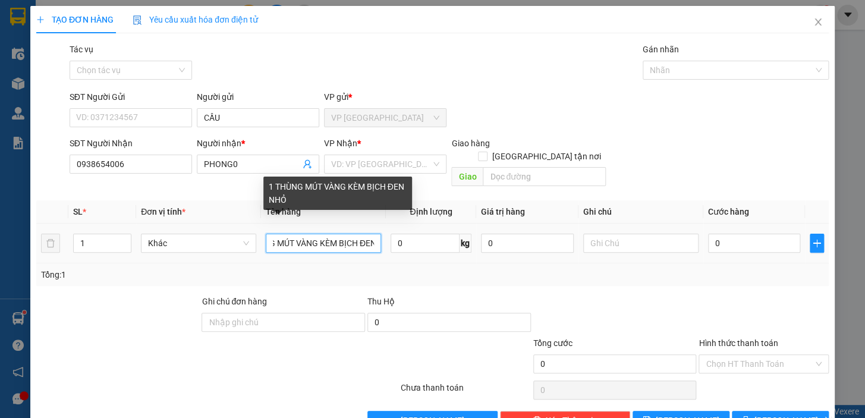
drag, startPoint x: 363, startPoint y: 234, endPoint x: 313, endPoint y: 239, distance: 50.3
click at [313, 239] on div "1 THÙNG MÚT VÀNG KÈM BỊCH ĐEN NHỎ" at bounding box center [323, 243] width 115 height 24
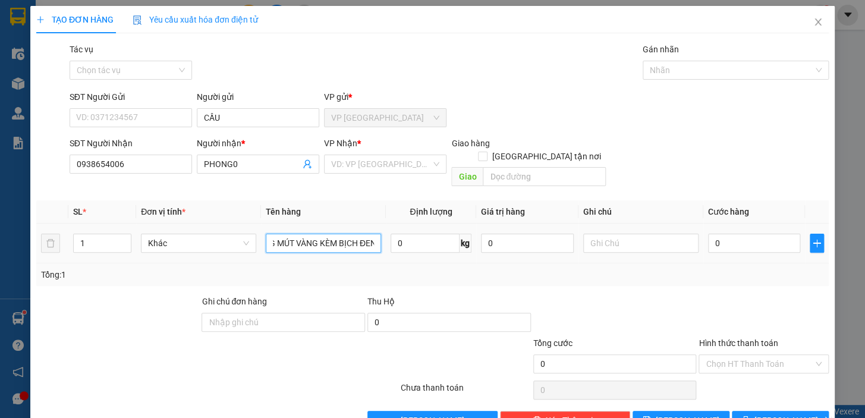
click at [374, 234] on input "1 THÙNG MÚT VÀNG KÈM BỊCH ĐEN NHỎ" at bounding box center [323, 243] width 115 height 19
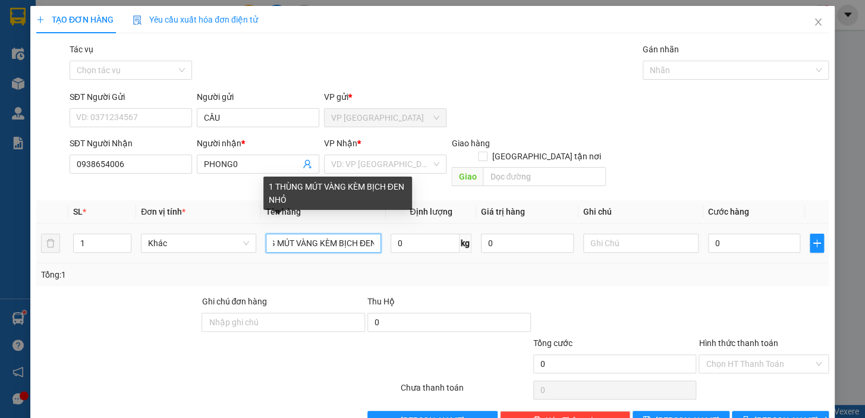
click at [372, 234] on input "1 THÙNG MÚT VÀNG KÈM BỊCH ĐEN NHỎ" at bounding box center [323, 243] width 115 height 19
click at [367, 234] on input "1 THÙNG MÚT VÀNG KÈM BỊCH ĐEN NHỎ" at bounding box center [323, 243] width 115 height 19
drag, startPoint x: 368, startPoint y: 229, endPoint x: 319, endPoint y: 244, distance: 51.7
click at [319, 244] on td "1 THÙNG MÚT VÀNG KÈM BỊCH ĐEN NHỎ" at bounding box center [323, 243] width 125 height 40
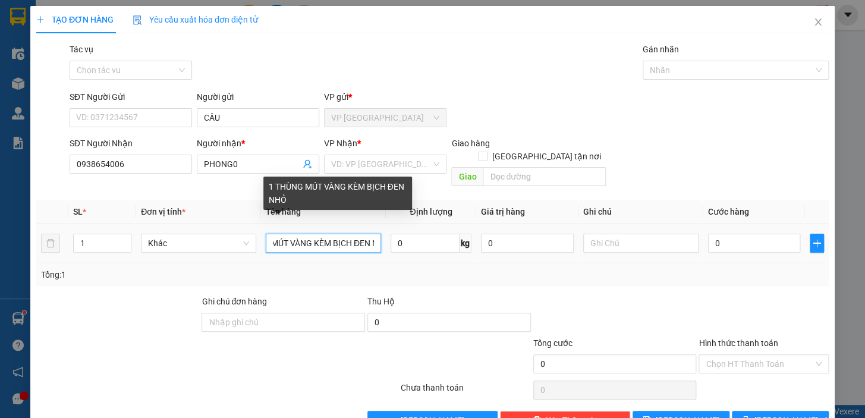
click at [360, 234] on input "1 THÙNG MÚT VÀNG KÈM BỊCH ĐEN NHỎ" at bounding box center [323, 243] width 115 height 19
click at [368, 234] on input "1 THÙNG MÚT VÀNG KÈM BỊCH ĐEN NHỎ" at bounding box center [323, 243] width 115 height 19
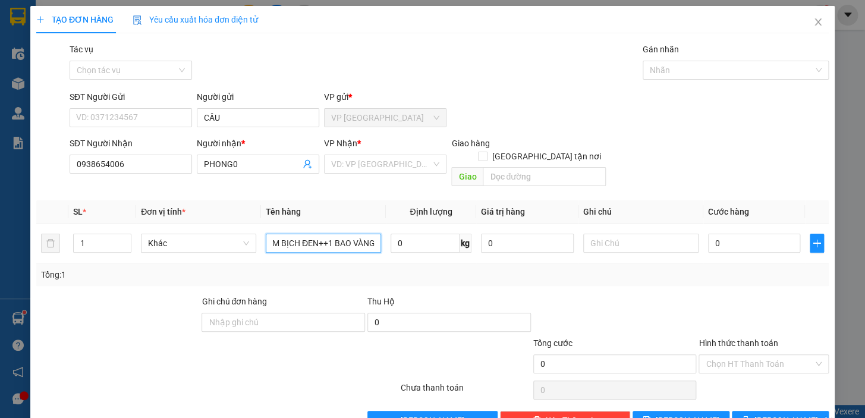
scroll to position [0, 96]
type input "1 THÙNG MÚT VÀNG KÈM BỊCH ĐEN++1 BAO VÀNG NHỎ"
click at [724, 234] on input "0" at bounding box center [754, 243] width 93 height 19
click at [708, 234] on input "0" at bounding box center [754, 243] width 93 height 19
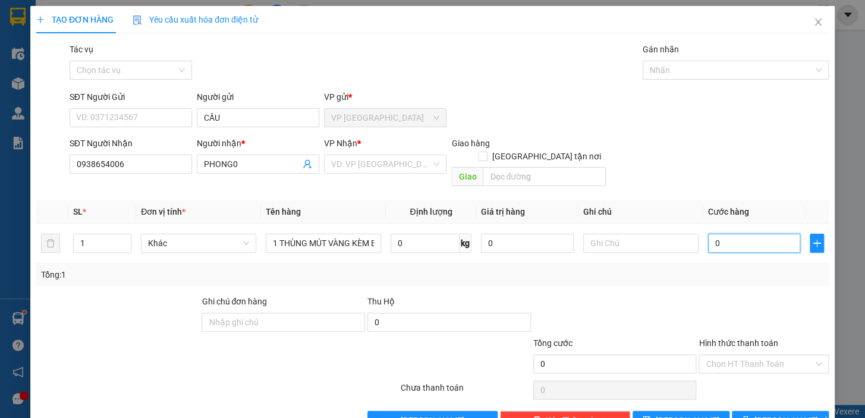
type input "90"
type input "90.000"
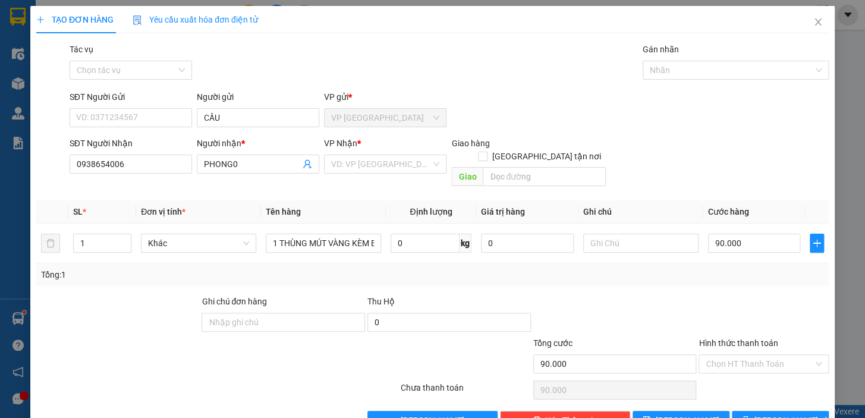
click at [663, 93] on div "SĐT Người Gửi VD: 0371234567 Người gửi CẦU VP gửi * VP Bình Phú" at bounding box center [449, 111] width 764 height 42
click at [776, 355] on input "Hình thức thanh toán" at bounding box center [759, 364] width 108 height 18
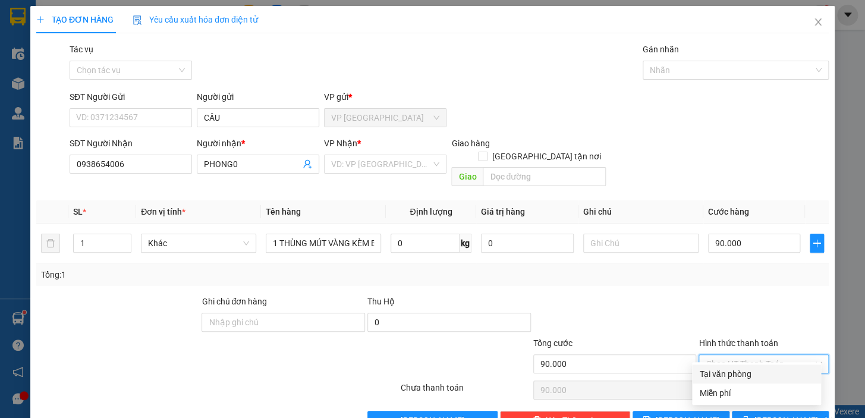
click at [773, 374] on div "Tại văn phòng" at bounding box center [756, 373] width 115 height 13
type input "0"
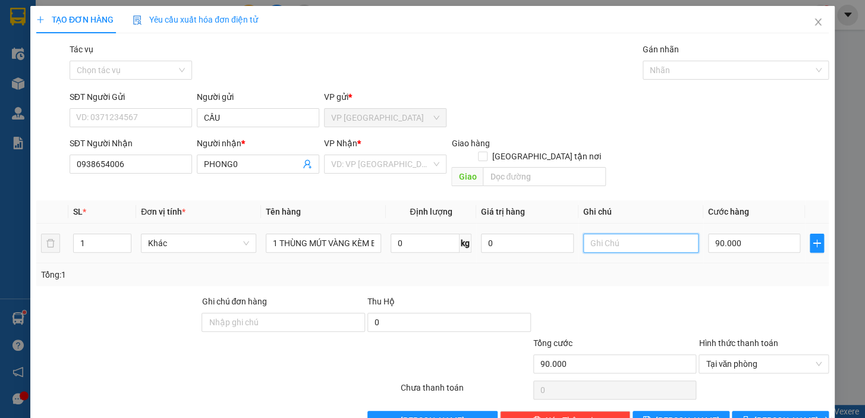
click at [667, 234] on input "text" at bounding box center [640, 243] width 115 height 19
type input "K BAO HƯ"
click at [738, 411] on button "Lưu và In" at bounding box center [780, 420] width 97 height 19
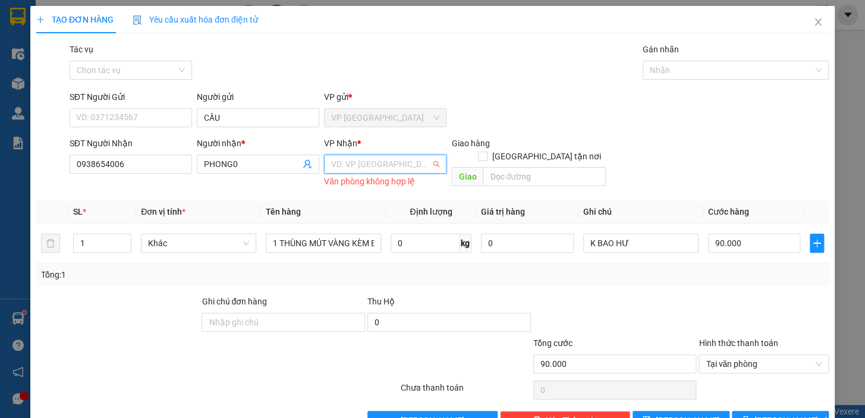
click at [357, 157] on input "search" at bounding box center [381, 164] width 100 height 18
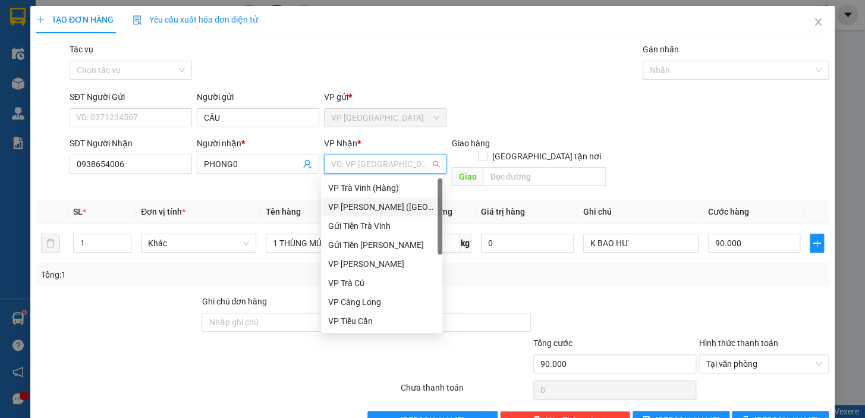
click at [383, 205] on div "VP [PERSON_NAME] ([GEOGRAPHIC_DATA])" at bounding box center [381, 206] width 107 height 13
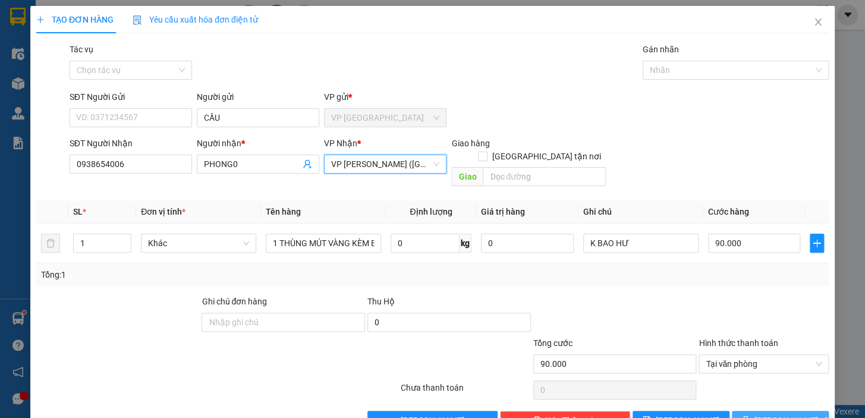
click at [765, 414] on span "Lưu và In" at bounding box center [795, 420] width 83 height 13
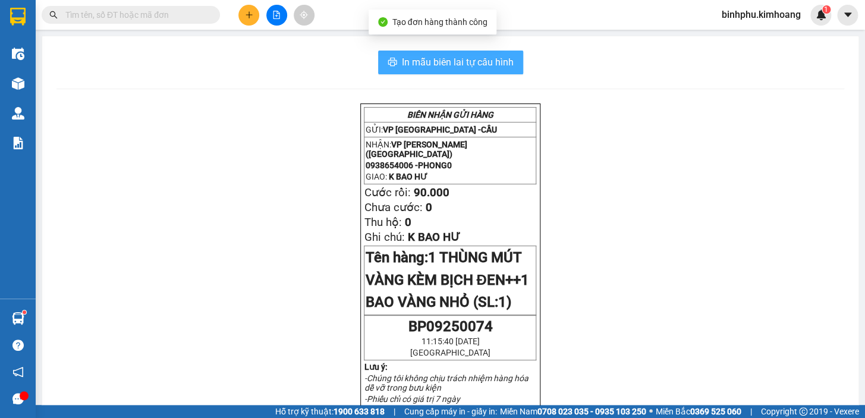
click at [490, 67] on span "In mẫu biên lai tự cấu hình" at bounding box center [458, 62] width 112 height 15
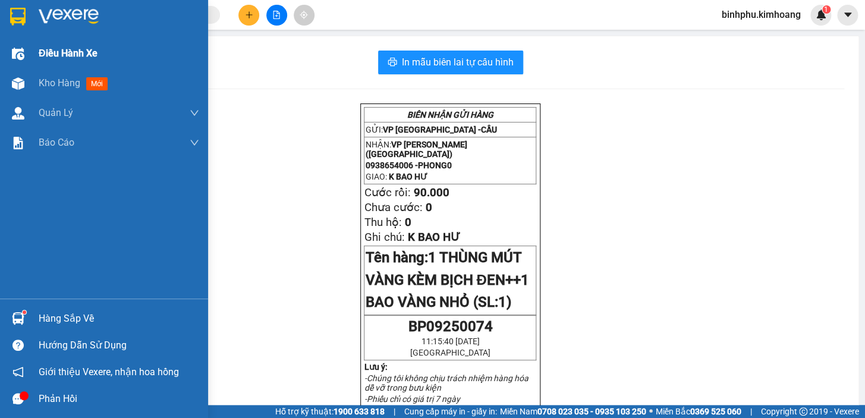
drag, startPoint x: 31, startPoint y: 77, endPoint x: 48, endPoint y: 63, distance: 21.9
click at [34, 74] on div "Kho hàng mới" at bounding box center [104, 83] width 208 height 30
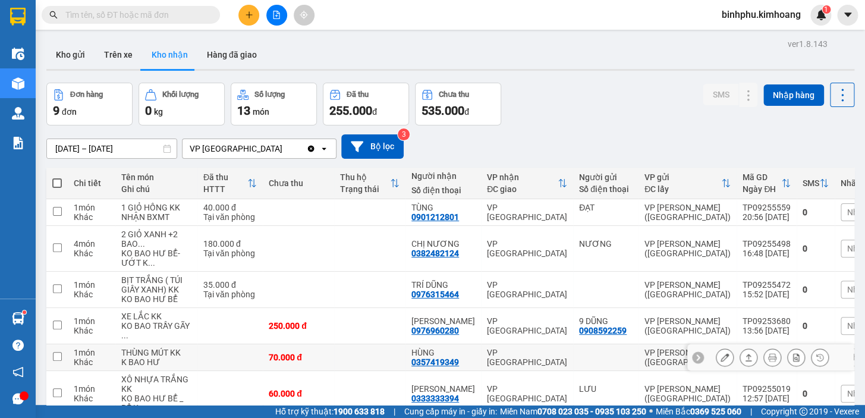
click at [67, 371] on td at bounding box center [56, 357] width 21 height 27
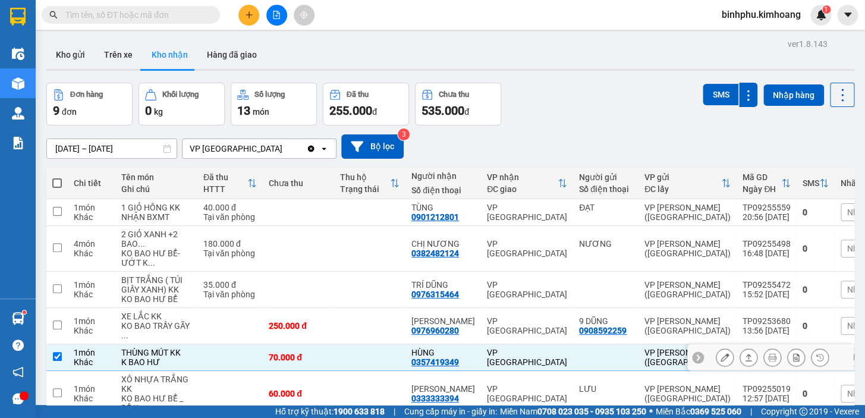
click at [65, 371] on td at bounding box center [56, 357] width 21 height 27
click at [64, 371] on td at bounding box center [56, 357] width 21 height 27
checkbox input "true"
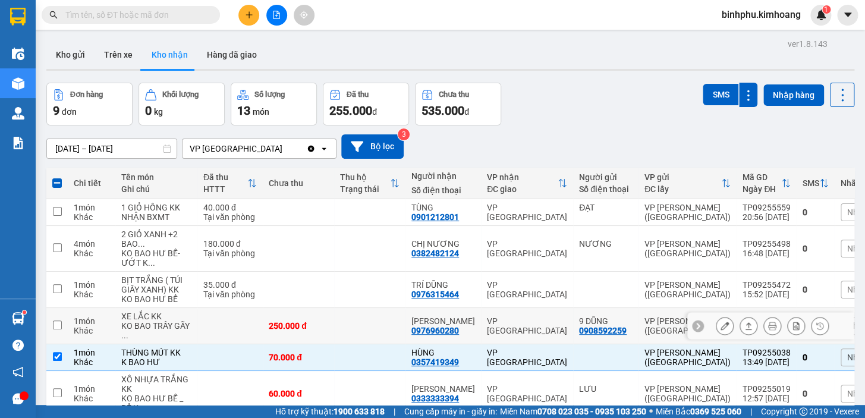
click at [62, 344] on td at bounding box center [56, 326] width 21 height 36
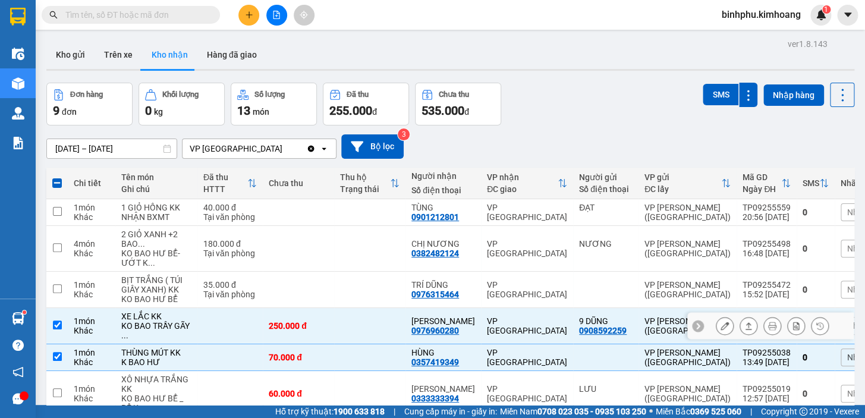
click at [62, 344] on td at bounding box center [56, 326] width 21 height 36
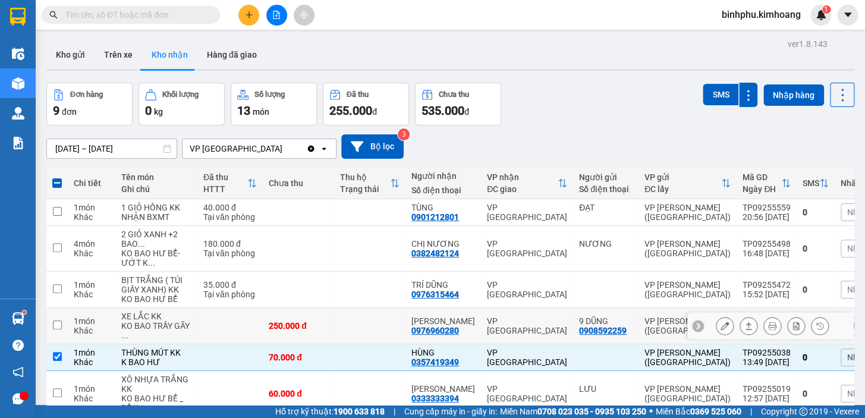
click at [62, 344] on td at bounding box center [56, 326] width 21 height 36
checkbox input "true"
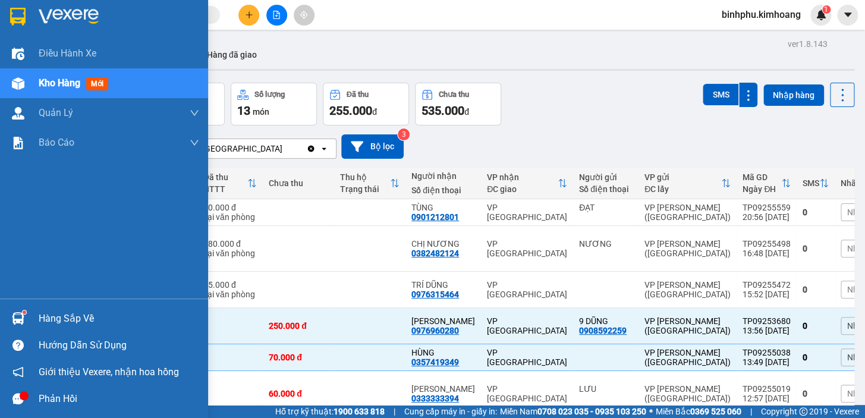
click at [27, 336] on div at bounding box center [18, 345] width 21 height 21
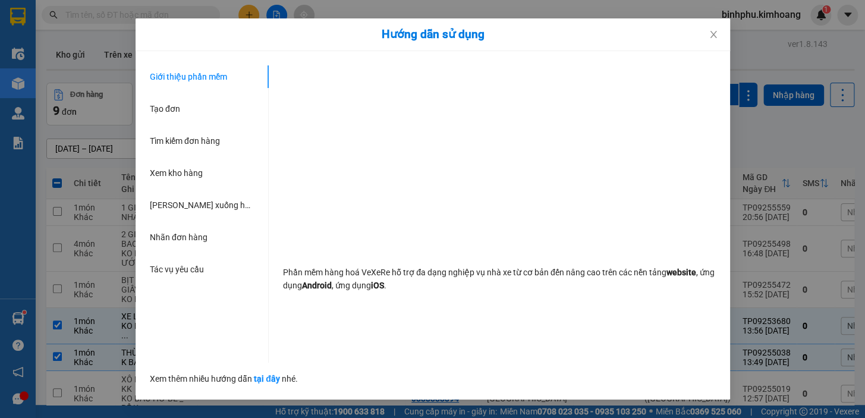
click at [27, 336] on div "Hướng dẫn sử dụng Giới thiệu phần mềm Tạo đơn Tìm kiếm đơn hàng Xem kho hàng Lê…" at bounding box center [432, 209] width 865 height 418
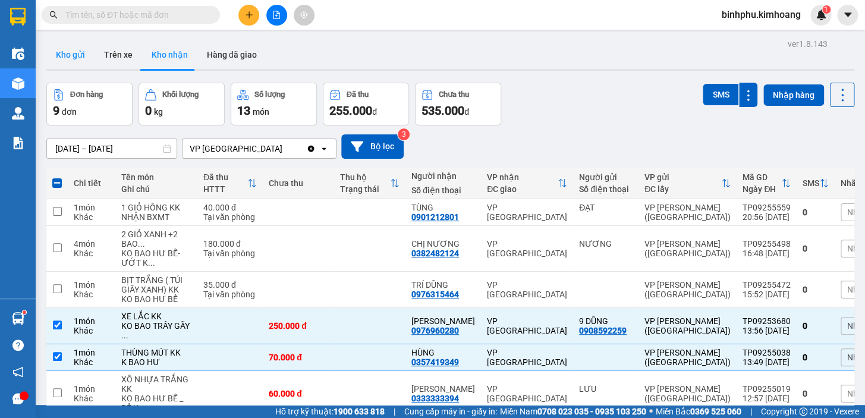
click at [78, 51] on button "Kho gửi" at bounding box center [70, 54] width 48 height 29
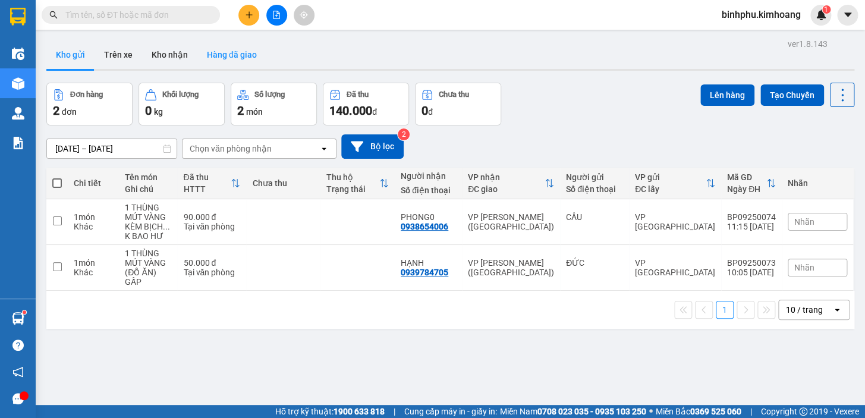
click at [232, 48] on button "Hàng đã giao" at bounding box center [231, 54] width 69 height 29
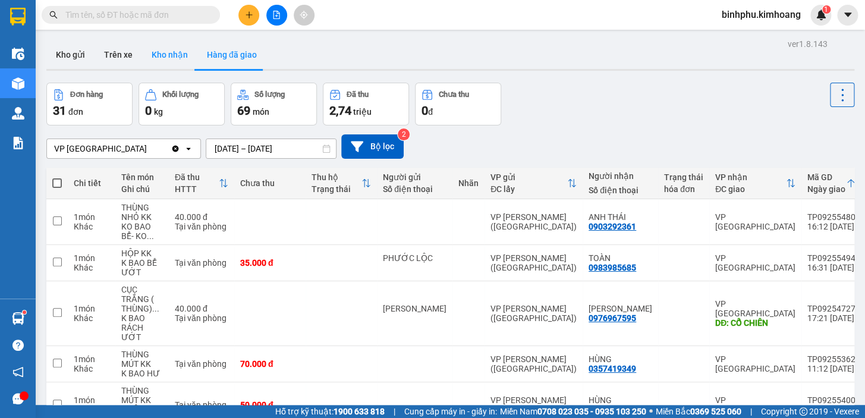
click at [180, 54] on button "Kho nhận" at bounding box center [169, 54] width 55 height 29
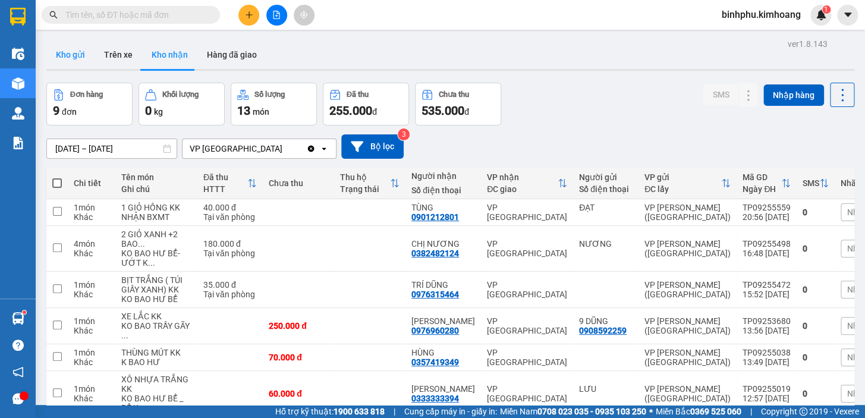
click at [69, 48] on button "Kho gửi" at bounding box center [70, 54] width 48 height 29
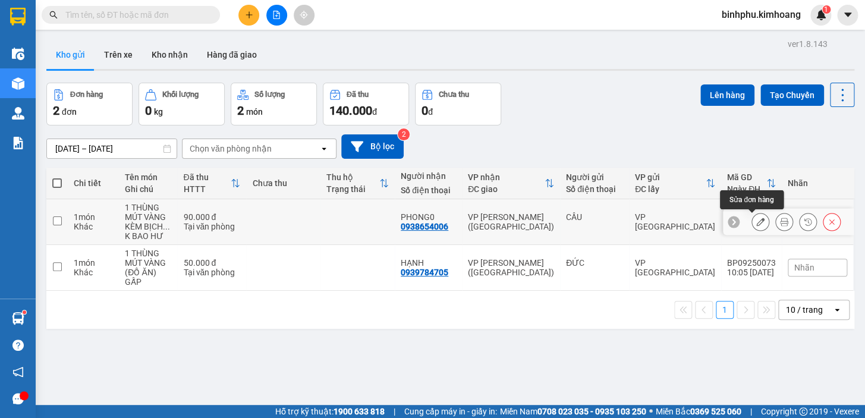
click at [755, 214] on button at bounding box center [760, 222] width 17 height 21
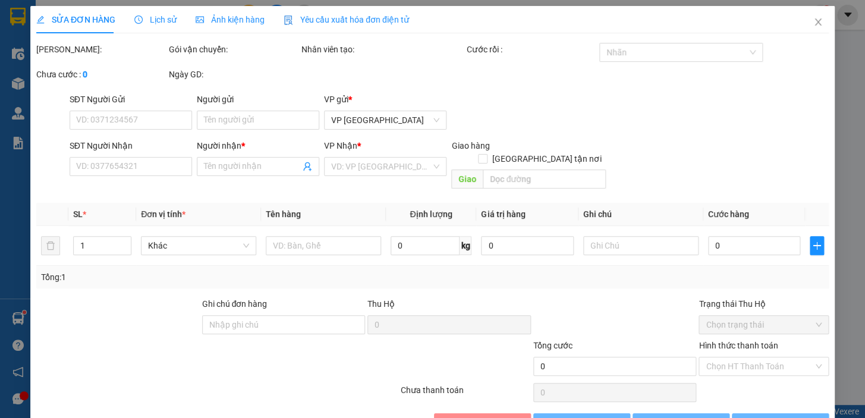
type input "CẦU"
type input "0938654006"
type input "PHONG0"
type input "90.000"
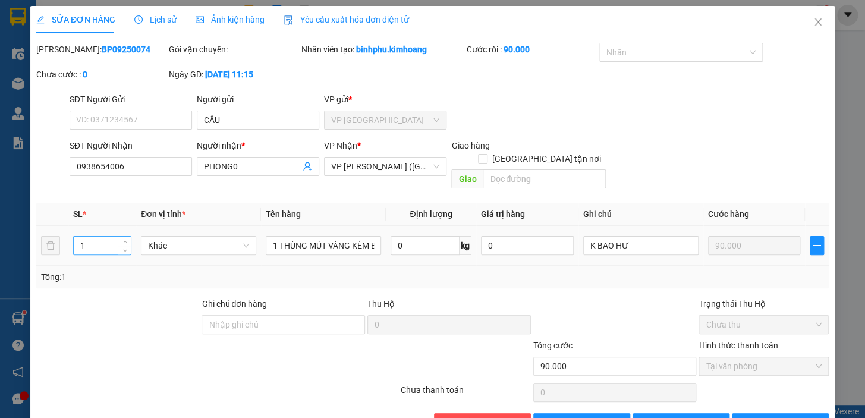
click at [89, 237] on input "1" at bounding box center [102, 246] width 57 height 18
type input "2"
click at [648, 413] on button "Lưu thay đổi" at bounding box center [680, 422] width 97 height 19
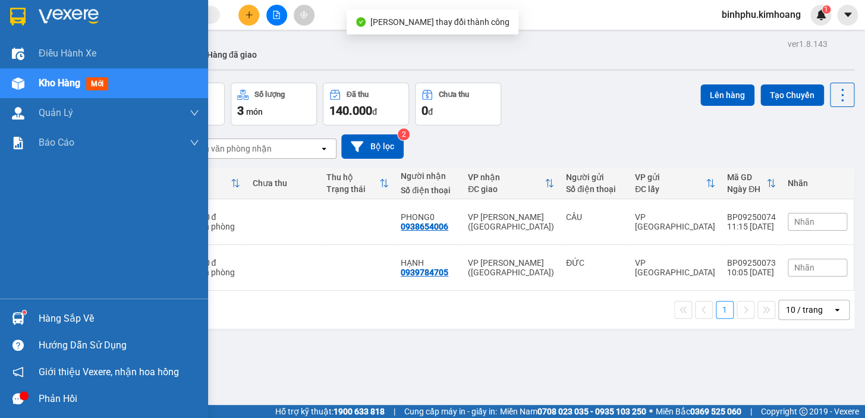
click at [53, 314] on div "Hàng sắp về" at bounding box center [119, 319] width 160 height 18
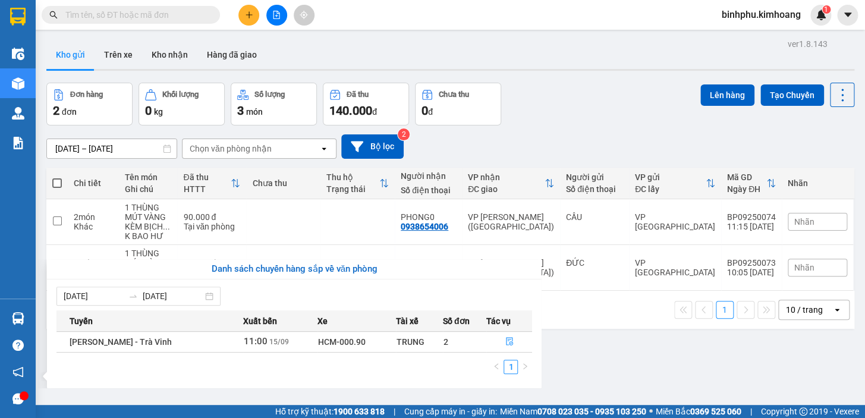
click at [561, 360] on section "Kết quả tìm kiếm ( 0 ) Bộ lọc No Data binhphu.kimhoang 1 Điều hành xe Kho hàng …" at bounding box center [432, 209] width 865 height 418
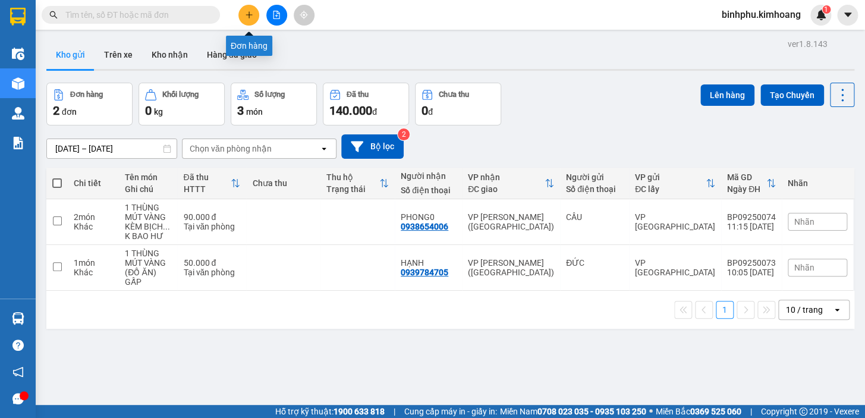
click at [253, 11] on button at bounding box center [248, 15] width 21 height 21
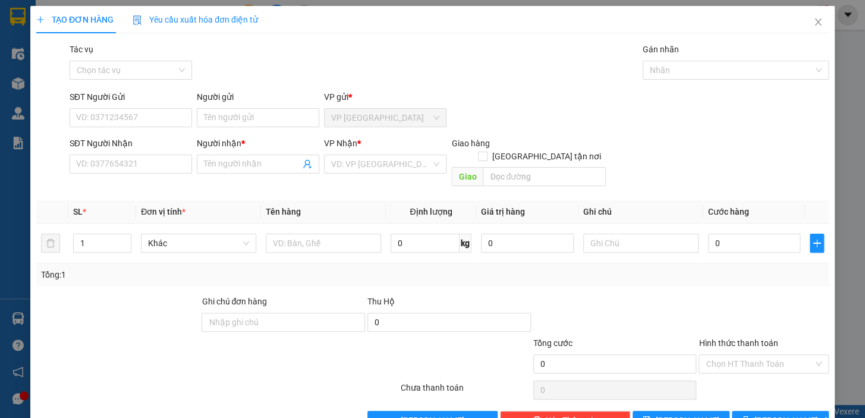
click at [149, 173] on div "SĐT Người Nhận VD: 0377654321" at bounding box center [131, 158] width 122 height 42
click at [141, 160] on input "SĐT Người Nhận" at bounding box center [131, 164] width 122 height 19
type input "0963590359"
click at [197, 160] on span at bounding box center [258, 164] width 122 height 19
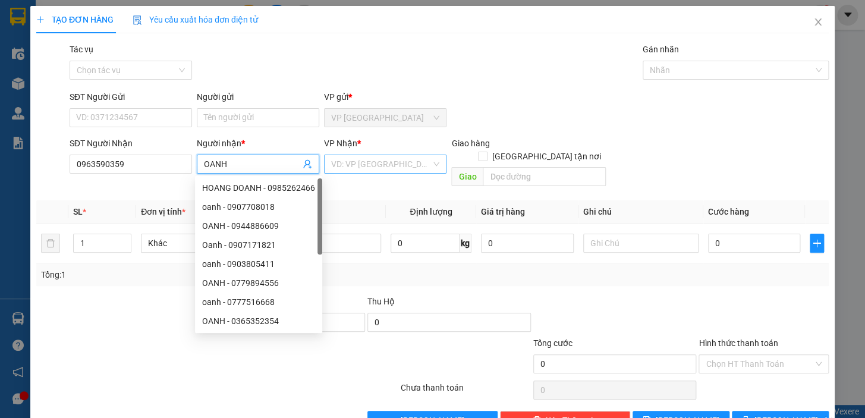
type input "OANH"
click at [369, 169] on input "search" at bounding box center [381, 164] width 100 height 18
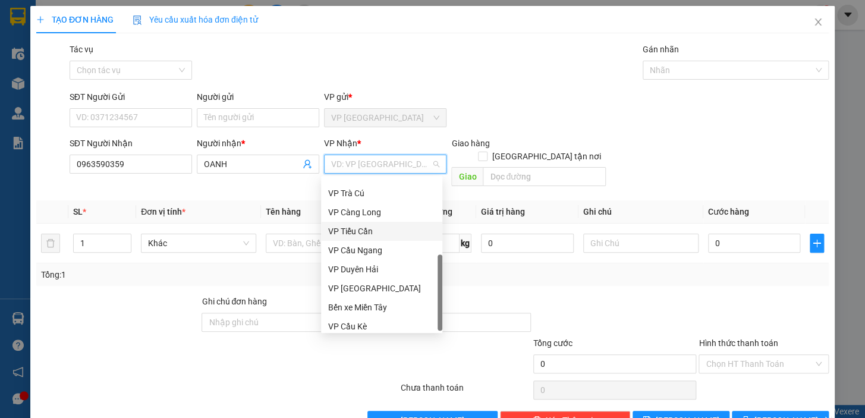
scroll to position [95, 0]
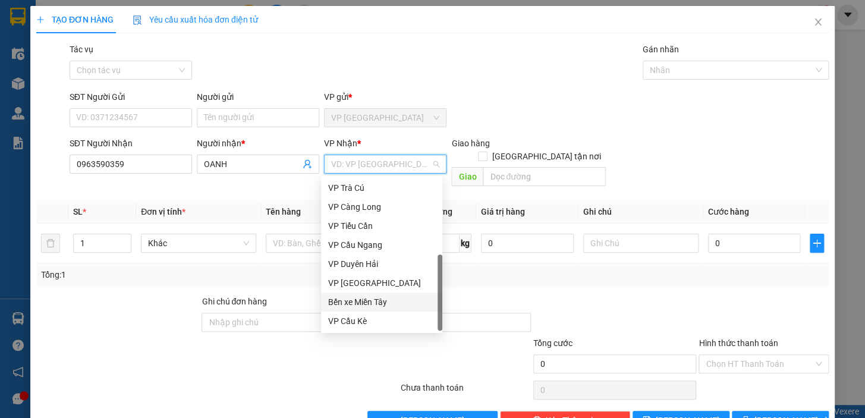
click at [373, 300] on div "Bến xe Miền Tây" at bounding box center [381, 301] width 107 height 13
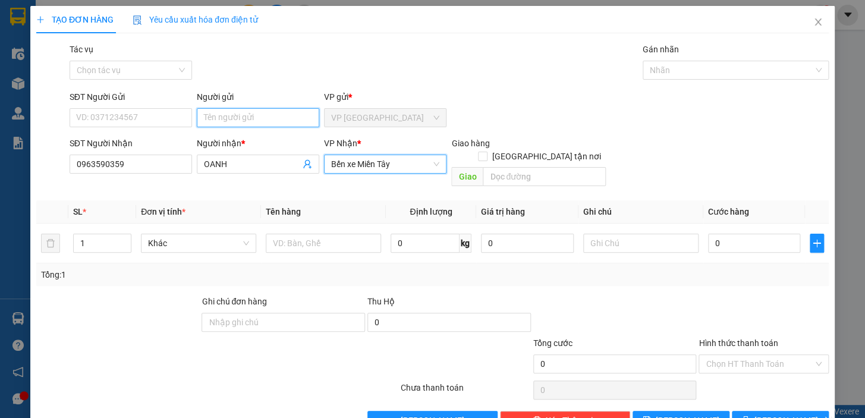
click at [239, 118] on input "Người gửi" at bounding box center [258, 117] width 122 height 19
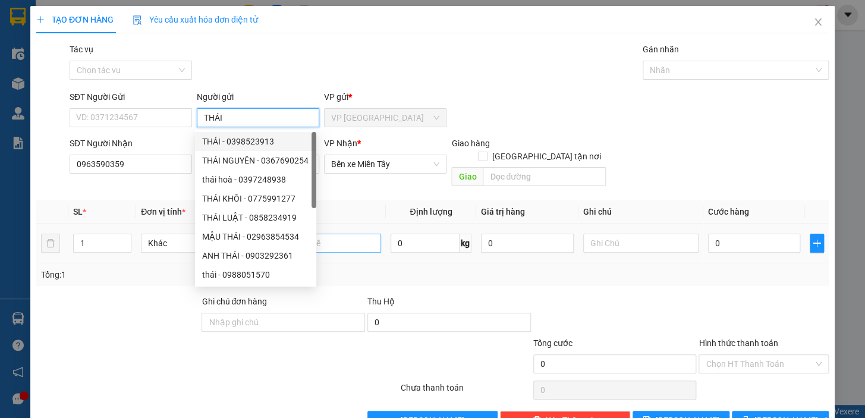
type input "THÁI"
click at [336, 234] on input "text" at bounding box center [323, 243] width 115 height 19
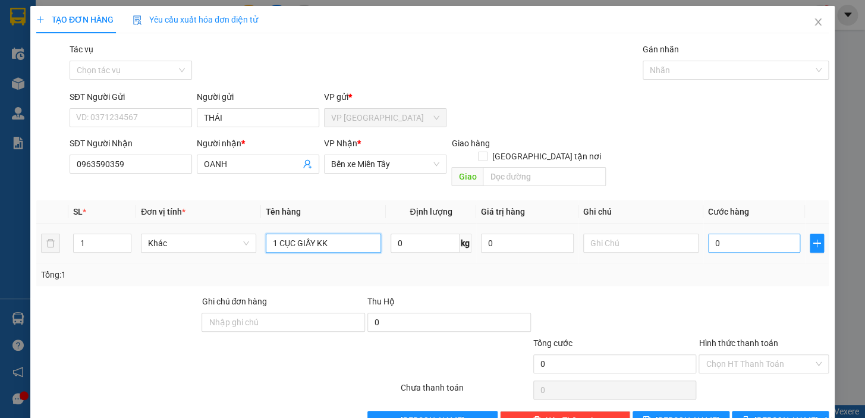
type input "1 CỤC GIẤY KK"
click at [717, 234] on input "0" at bounding box center [754, 243] width 93 height 19
type input "3"
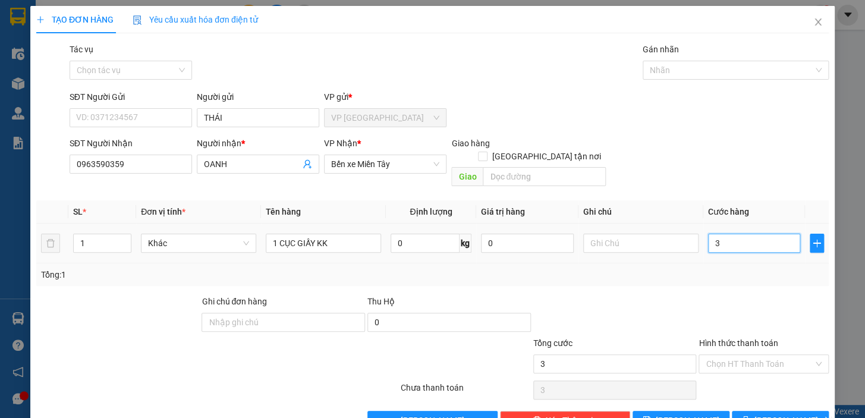
type input "35"
type input "350"
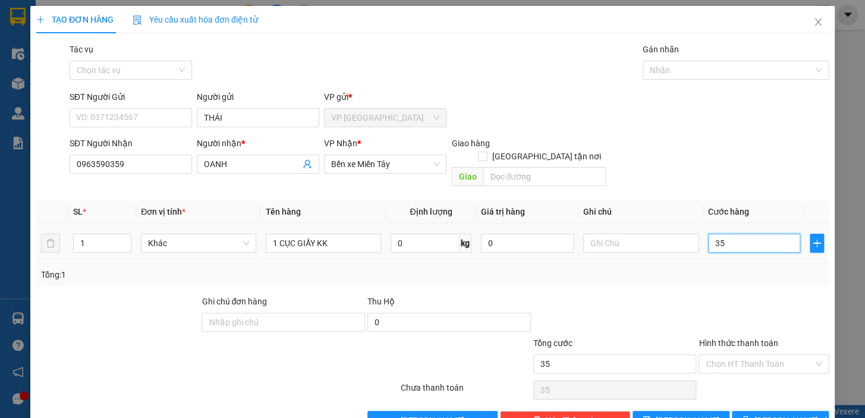
type input "350"
type input "3.500"
type input "35.000"
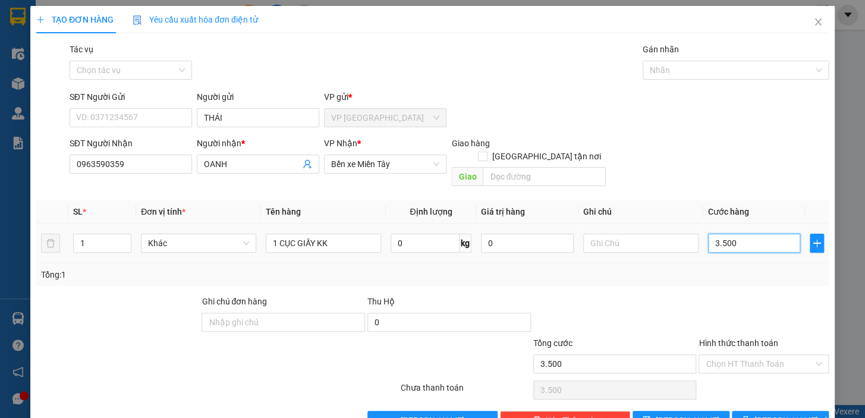
type input "35.000"
click at [736, 355] on input "Hình thức thanh toán" at bounding box center [759, 364] width 108 height 18
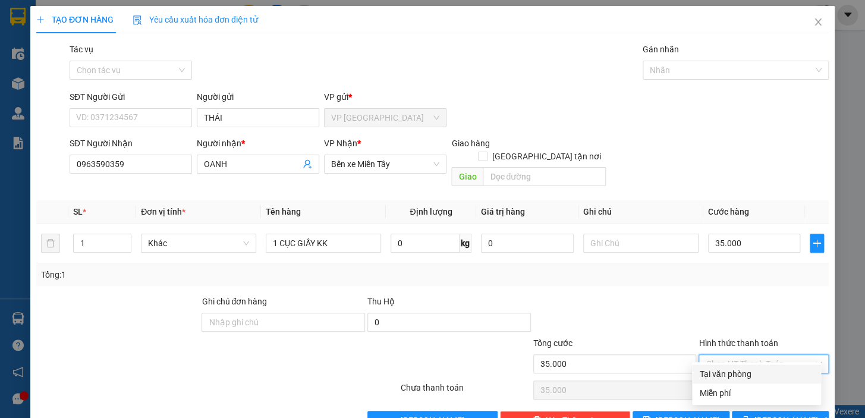
click at [743, 374] on div "Tại văn phòng" at bounding box center [756, 373] width 115 height 13
type input "0"
click at [778, 414] on span "Lưu và In" at bounding box center [795, 420] width 83 height 13
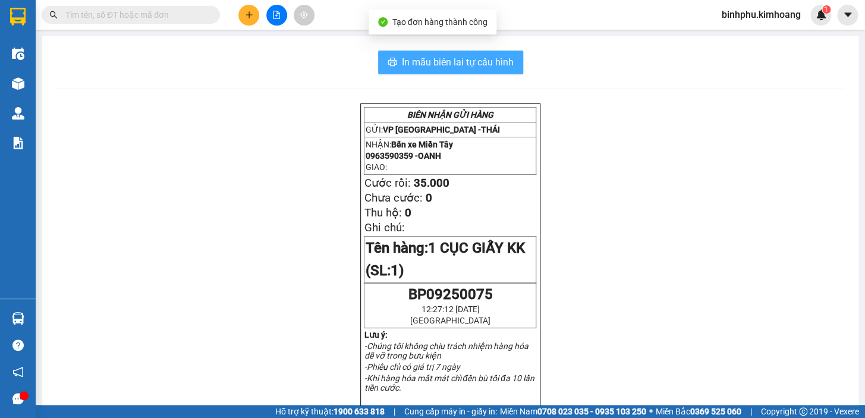
click at [409, 62] on span "In mẫu biên lai tự cấu hình" at bounding box center [458, 62] width 112 height 15
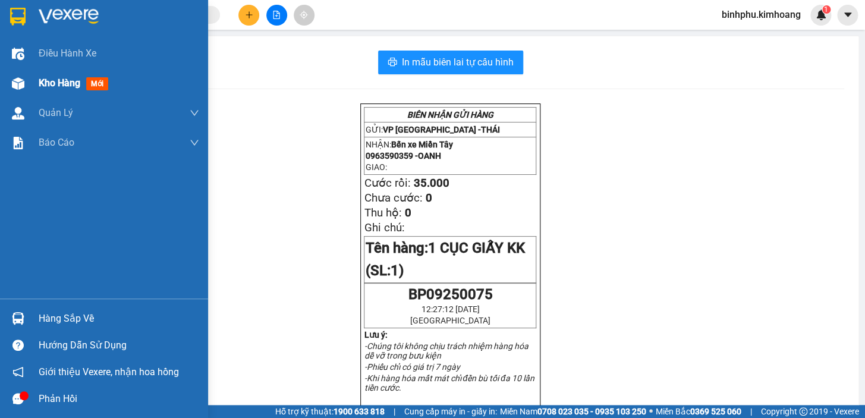
click at [27, 87] on div at bounding box center [18, 83] width 21 height 21
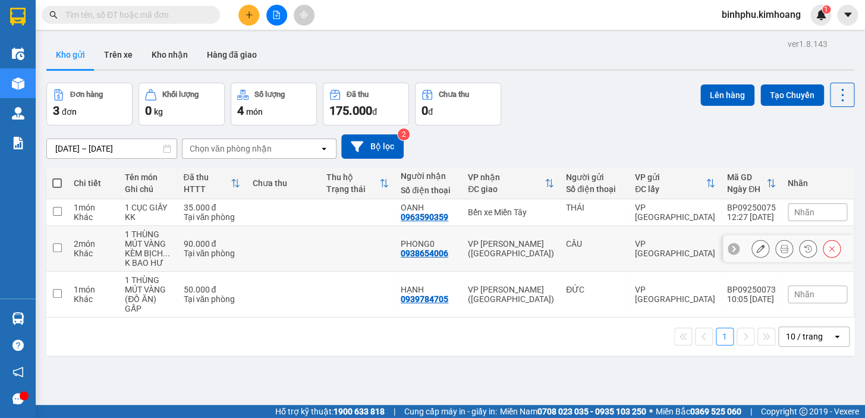
click at [348, 244] on td at bounding box center [357, 249] width 74 height 46
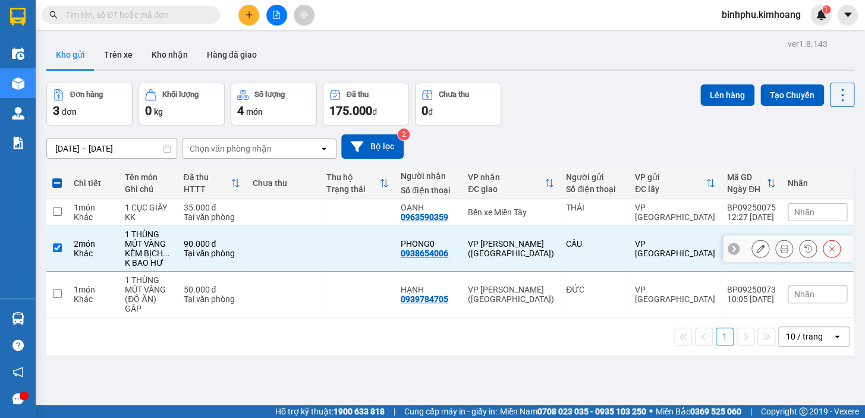
click at [348, 244] on td at bounding box center [357, 249] width 74 height 46
checkbox input "false"
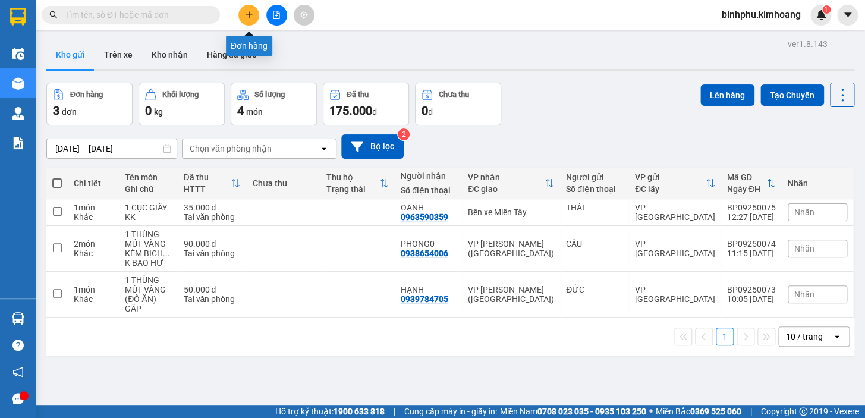
click at [255, 16] on button at bounding box center [248, 15] width 21 height 21
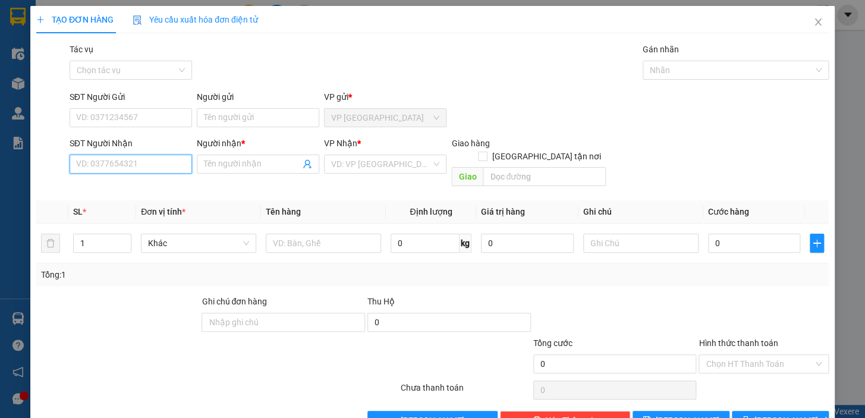
click at [171, 162] on input "SĐT Người Nhận" at bounding box center [131, 164] width 122 height 19
click at [129, 190] on div "0792232550 - CHẢY" at bounding box center [129, 187] width 107 height 13
type input "0792232550"
type input "CHẢY"
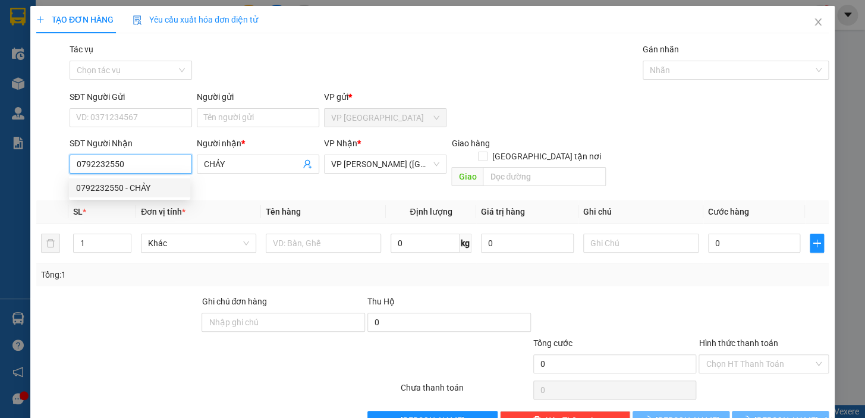
type input "35.000"
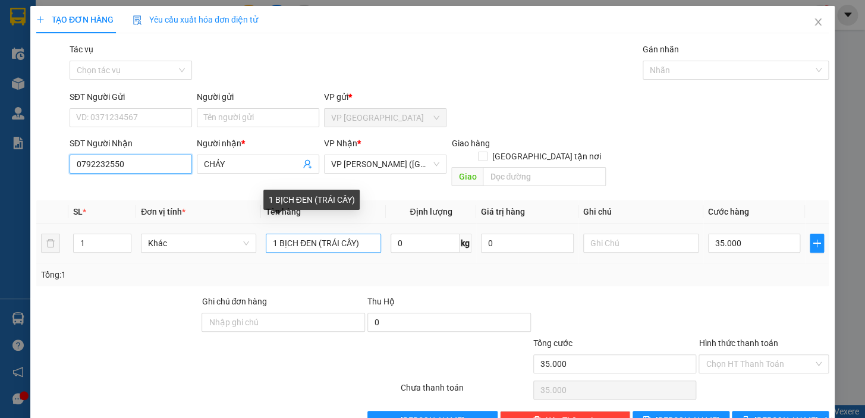
type input "0792232550"
click at [366, 234] on input "1 BỊCH ĐEN (TRÁI CÂY)" at bounding box center [323, 243] width 115 height 19
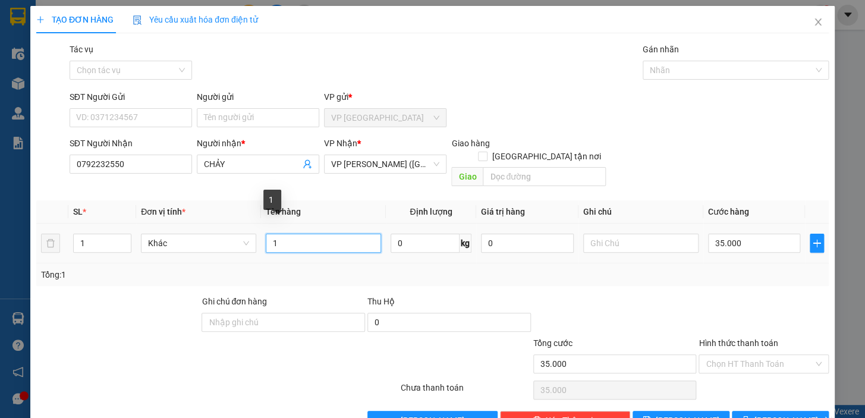
type input "1"
type input "1 VỎ SÁCH NHIỀU MÀU KK"
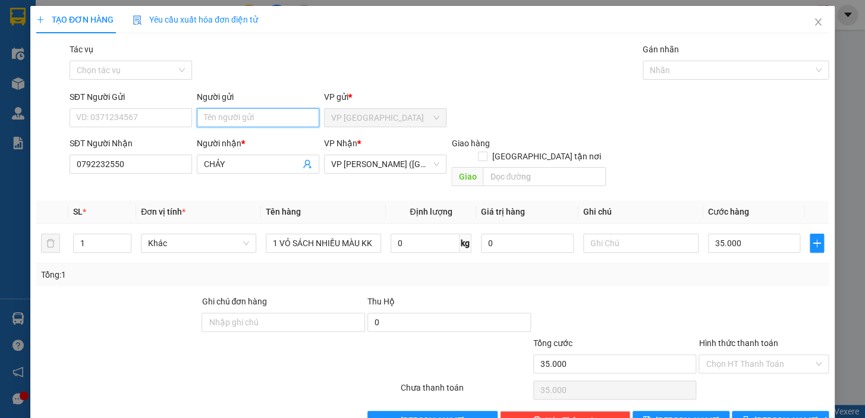
click at [232, 122] on input "Người gửi" at bounding box center [258, 117] width 122 height 19
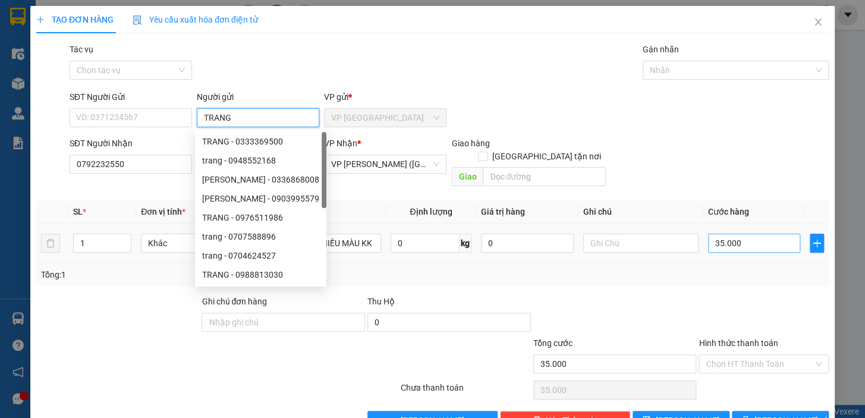
type input "TRANG"
click at [749, 234] on input "35.000" at bounding box center [754, 243] width 93 height 19
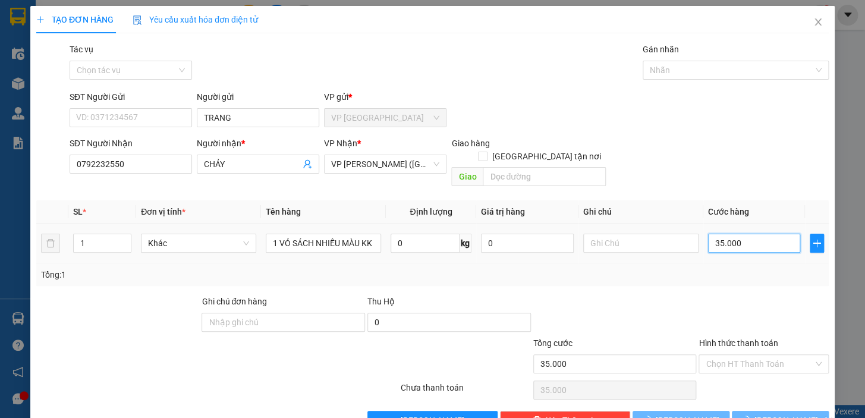
type input "0"
click at [708, 237] on input "0" at bounding box center [754, 243] width 93 height 19
type input "40"
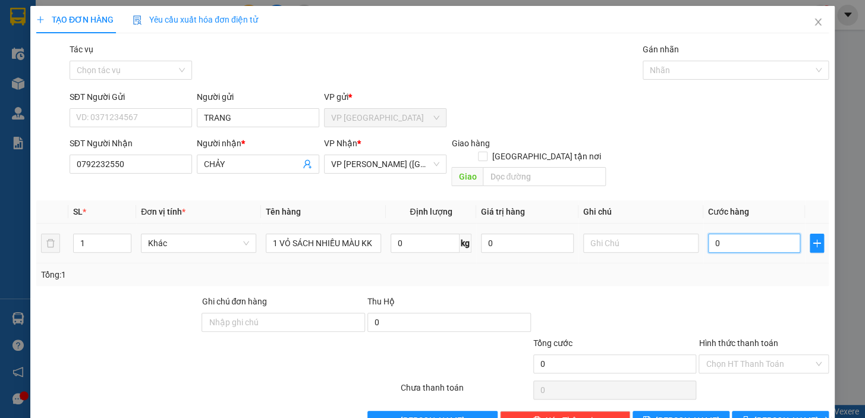
type input "40"
type input "400"
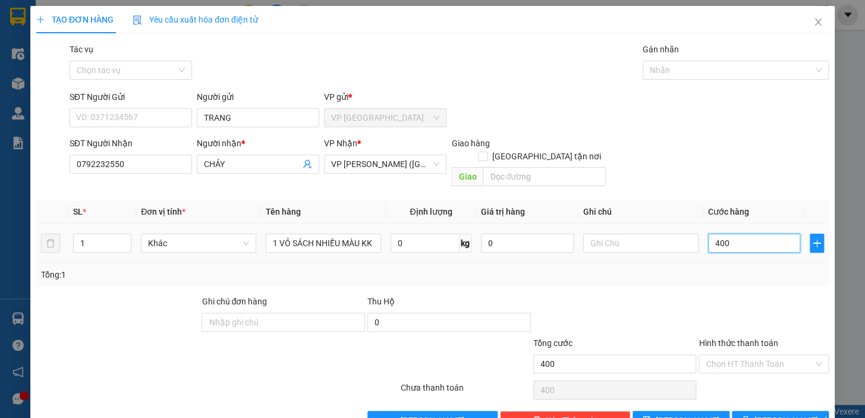
type input "4.000"
type input "40.000"
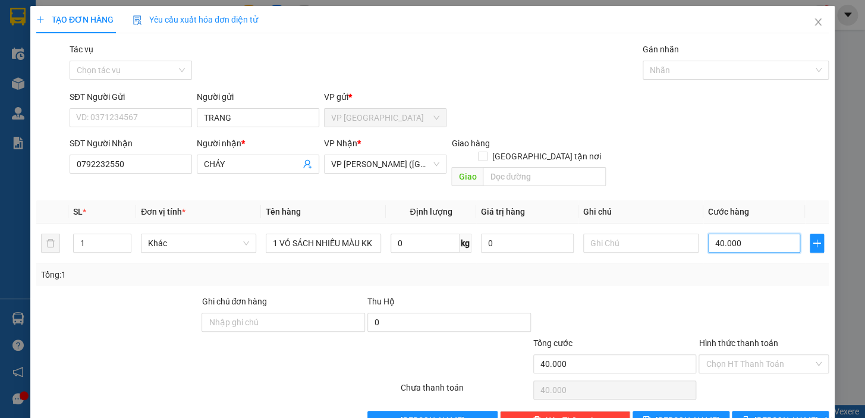
type input "40.000"
click at [737, 355] on input "Hình thức thanh toán" at bounding box center [759, 364] width 108 height 18
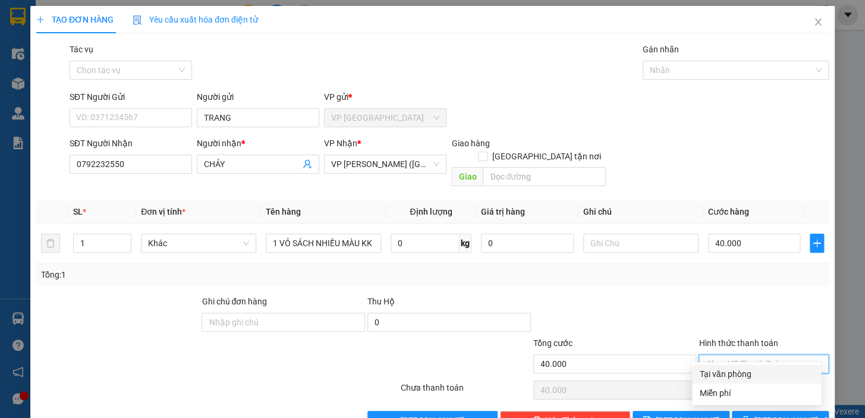
click at [741, 368] on div "Tại văn phòng" at bounding box center [756, 373] width 115 height 13
type input "0"
click at [767, 414] on span "Lưu và In" at bounding box center [795, 420] width 83 height 13
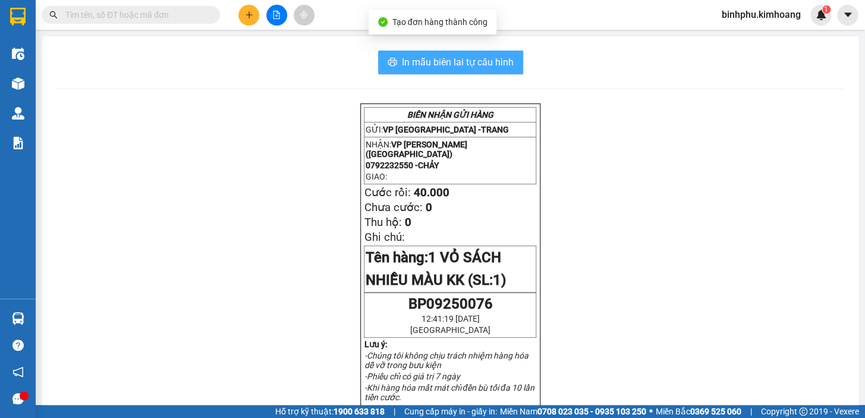
click at [485, 65] on span "In mẫu biên lai tự cấu hình" at bounding box center [458, 62] width 112 height 15
